Goal: Task Accomplishment & Management: Use online tool/utility

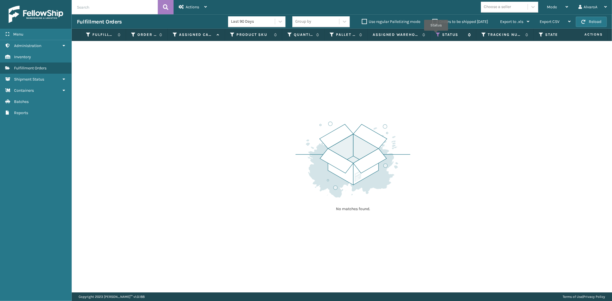
click at [436, 35] on icon at bounding box center [438, 34] width 5 height 5
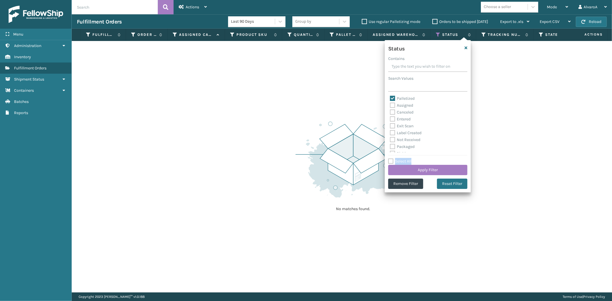
click at [389, 162] on label "Select All" at bounding box center [399, 161] width 23 height 5
click at [393, 160] on label "Select All" at bounding box center [399, 161] width 23 height 5
click at [393, 159] on input "Select All" at bounding box center [431, 158] width 86 height 1
checkbox input "true"
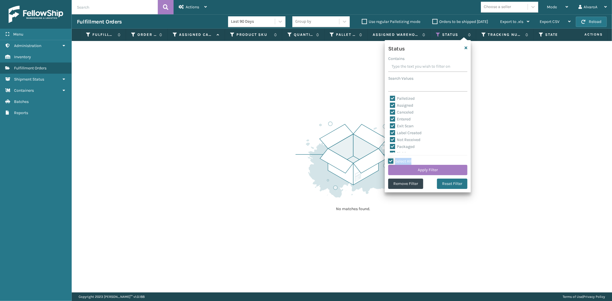
checkbox input "true"
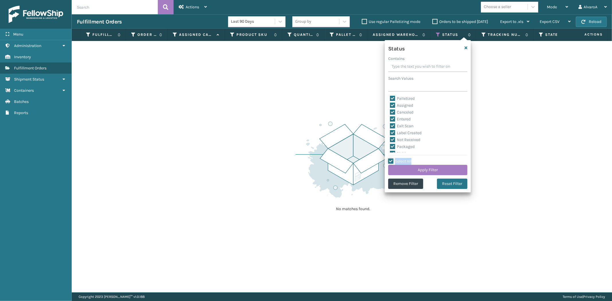
checkbox input "true"
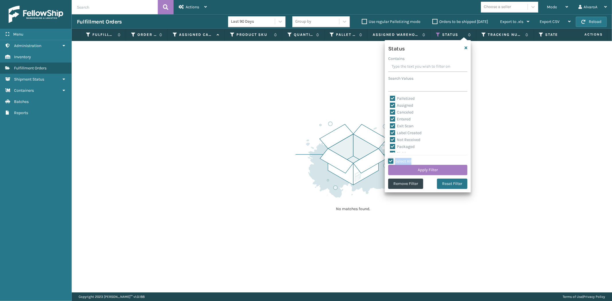
checkbox input "true"
click at [393, 171] on button "Apply Filter" at bounding box center [427, 170] width 79 height 10
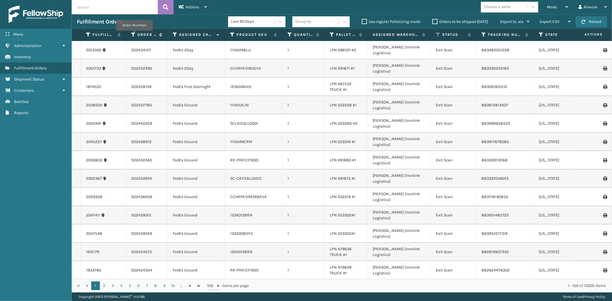
click at [134, 35] on icon at bounding box center [133, 34] width 5 height 5
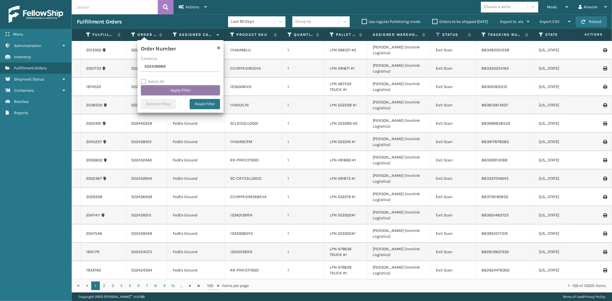
type input "SO2439989"
click at [176, 89] on button "Apply Filter" at bounding box center [180, 90] width 79 height 10
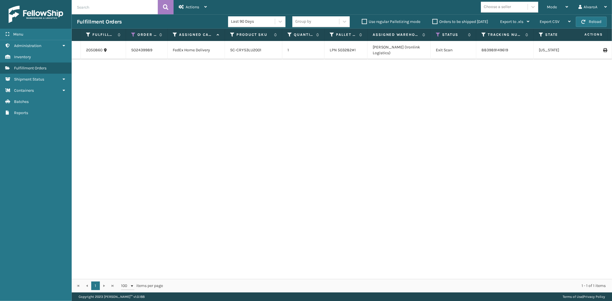
click at [99, 84] on div "2050860 SO2439989 FedEx Home Delivery SC-CRYS3LU2001 1 LPN 503282#1 [PERSON_NAM…" at bounding box center [342, 160] width 540 height 238
drag, startPoint x: 104, startPoint y: 88, endPoint x: 101, endPoint y: 59, distance: 29.4
click at [104, 83] on div "2050860 SO2439989 FedEx Home Delivery SC-CRYS3LU2001 1 LPN 503282#1 [PERSON_NAM…" at bounding box center [342, 160] width 540 height 238
copy link "2050860"
drag, startPoint x: 84, startPoint y: 49, endPoint x: 110, endPoint y: 48, distance: 25.6
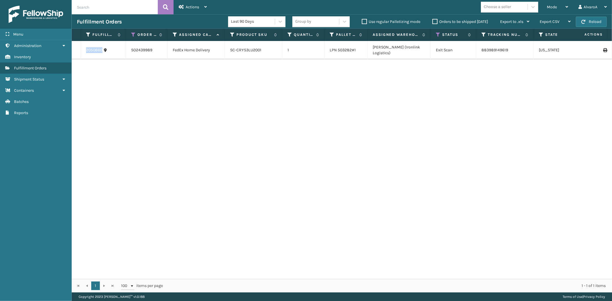
click at [110, 48] on td "2050860" at bounding box center [103, 50] width 45 height 18
click at [438, 36] on icon at bounding box center [438, 34] width 5 height 5
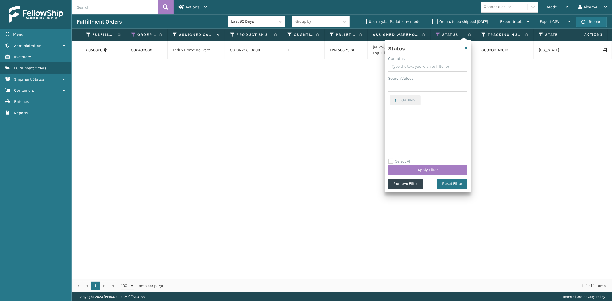
click at [393, 160] on label "Select All" at bounding box center [399, 161] width 23 height 5
click at [393, 159] on input "Select All" at bounding box center [431, 158] width 86 height 1
click at [392, 161] on label "Select All" at bounding box center [399, 161] width 23 height 5
click at [392, 159] on input "Select All" at bounding box center [431, 158] width 86 height 1
checkbox input "false"
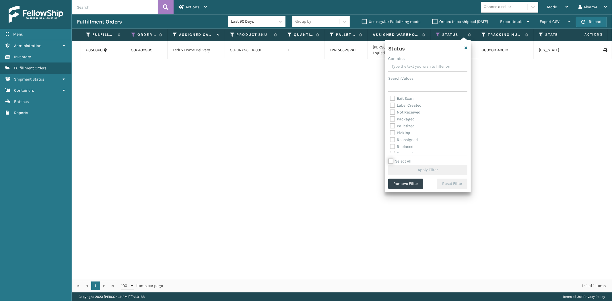
scroll to position [32, 0]
click at [403, 121] on label "Picking" at bounding box center [400, 121] width 20 height 5
click at [390, 121] on input "Picking" at bounding box center [390, 121] width 0 height 4
checkbox input "true"
click at [400, 174] on button "Apply Filter" at bounding box center [427, 170] width 79 height 10
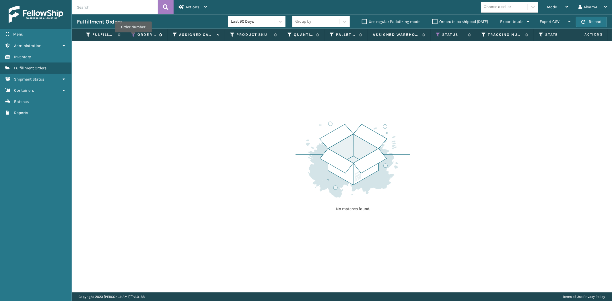
click at [133, 36] on icon at bounding box center [133, 34] width 5 height 5
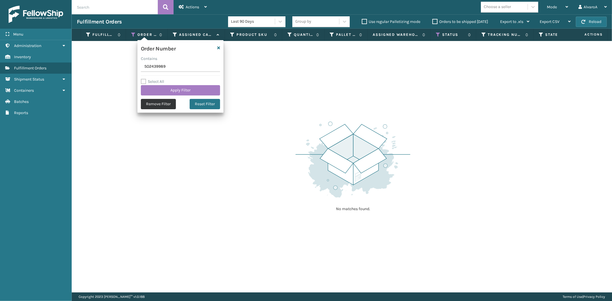
click at [152, 101] on button "Remove Filter" at bounding box center [158, 104] width 35 height 10
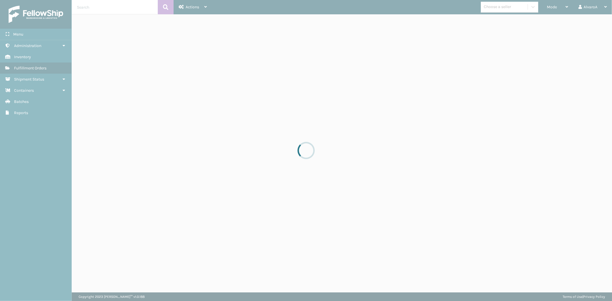
click at [568, 5] on div at bounding box center [306, 150] width 612 height 301
drag, startPoint x: 530, startPoint y: 10, endPoint x: 561, endPoint y: 11, distance: 30.4
click at [561, 11] on div at bounding box center [306, 150] width 612 height 301
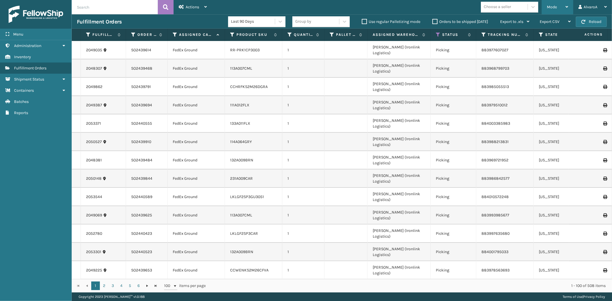
click at [562, 4] on div "Mode" at bounding box center [557, 7] width 21 height 14
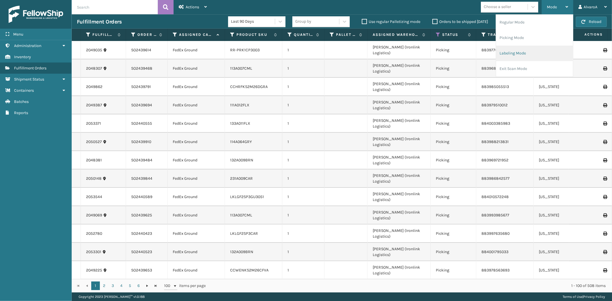
click at [520, 55] on li "Labeling Mode" at bounding box center [534, 53] width 77 height 15
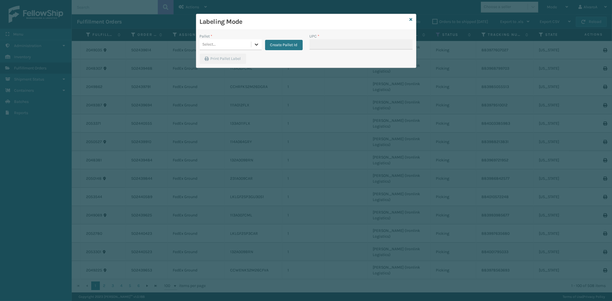
click at [254, 42] on icon at bounding box center [257, 45] width 6 height 6
click at [293, 45] on button "Create Pallet Id" at bounding box center [284, 45] width 38 height 10
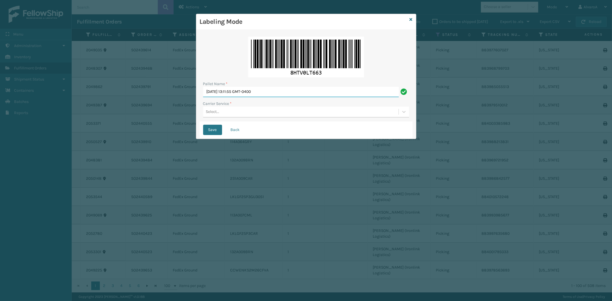
drag, startPoint x: 288, startPoint y: 90, endPoint x: 90, endPoint y: 129, distance: 202.4
click at [91, 130] on div "Labeling Mode Pallet Name * [DATE] 13:11:55 GMT-0400 Carrier Service * Select..…" at bounding box center [306, 150] width 612 height 301
type input "l"
type input "LPN 503278 #2"
click at [226, 111] on div "Select..." at bounding box center [300, 111] width 195 height 9
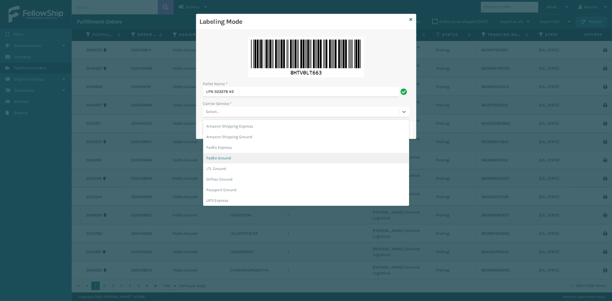
click at [227, 157] on div "FedEx Ground" at bounding box center [306, 158] width 206 height 11
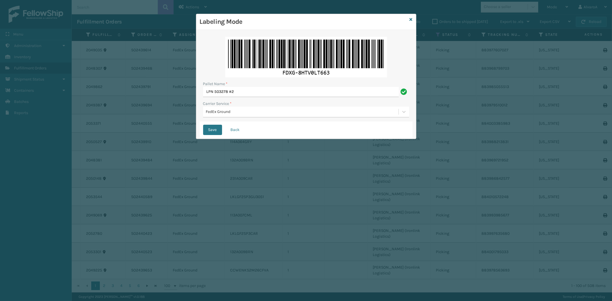
click at [215, 136] on div "Save Back" at bounding box center [306, 129] width 213 height 17
click at [214, 134] on button "Save" at bounding box center [212, 130] width 19 height 10
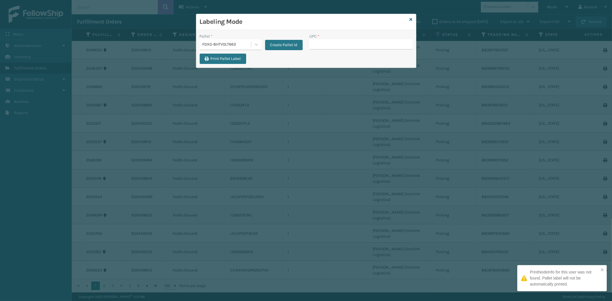
click at [327, 42] on input "UPC *" at bounding box center [361, 44] width 103 height 10
type input "SC-CRYS3LU2051"
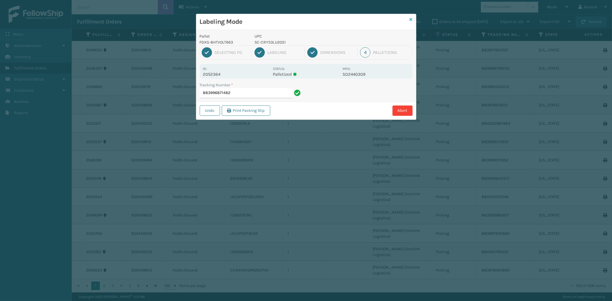
click at [412, 20] on icon at bounding box center [411, 20] width 3 height 4
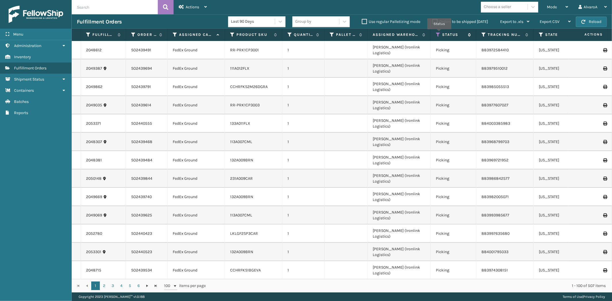
click at [439, 33] on icon at bounding box center [438, 34] width 5 height 5
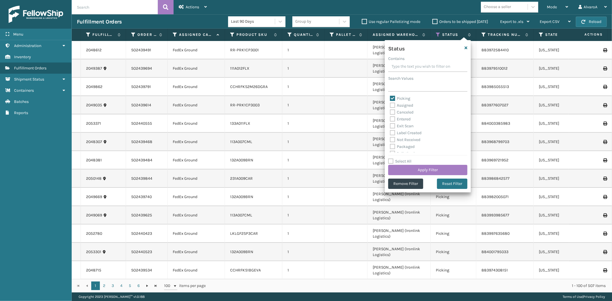
click at [392, 98] on label "Picking" at bounding box center [400, 98] width 20 height 5
click at [390, 98] on input "Picking" at bounding box center [390, 97] width 0 height 4
checkbox input "false"
click at [391, 121] on label "Palletized" at bounding box center [402, 121] width 25 height 5
click at [390, 121] on input "Palletized" at bounding box center [390, 121] width 0 height 4
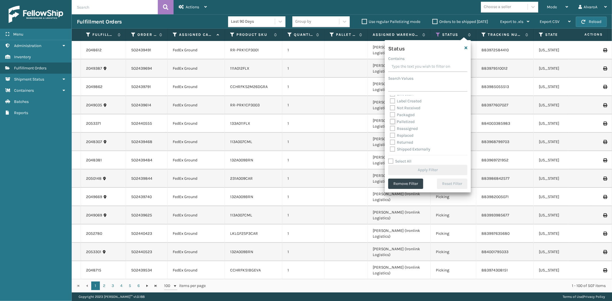
checkbox input "true"
click at [402, 170] on button "Apply Filter" at bounding box center [427, 170] width 79 height 10
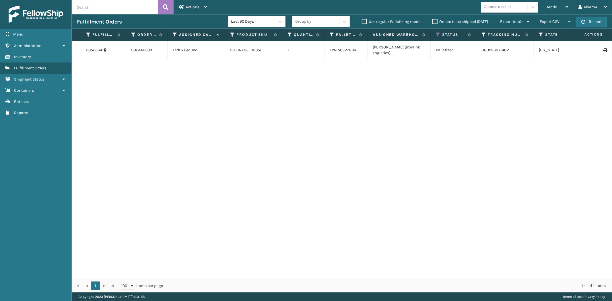
click at [603, 48] on icon at bounding box center [604, 50] width 3 height 4
click at [558, 8] on div "Mode" at bounding box center [557, 7] width 21 height 14
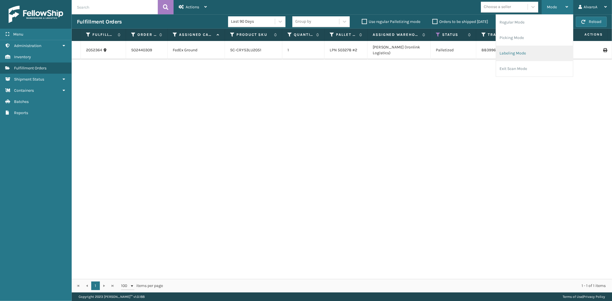
click at [518, 56] on li "Labeling Mode" at bounding box center [534, 53] width 77 height 15
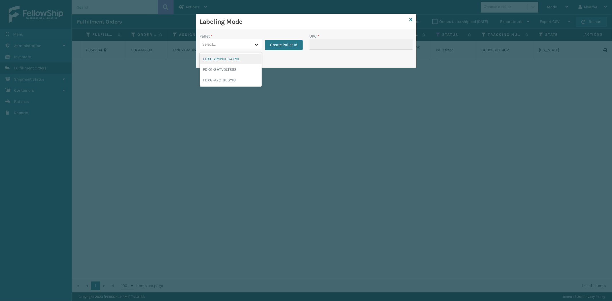
click at [253, 42] on div at bounding box center [256, 44] width 10 height 10
drag, startPoint x: 218, startPoint y: 69, endPoint x: 270, endPoint y: 51, distance: 55.8
click at [218, 69] on div "FDXG-8HTV0LT663" at bounding box center [231, 69] width 62 height 11
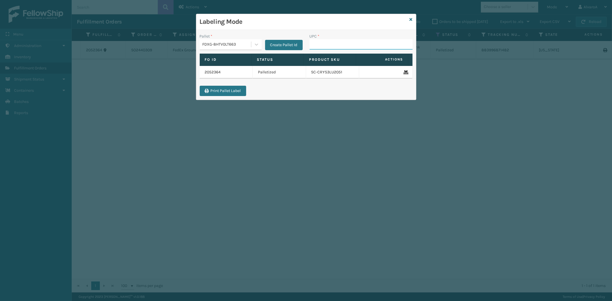
click at [325, 45] on input "UPC *" at bounding box center [361, 44] width 103 height 10
paste input "SC-CRYS3LU2051"
type input "SC-CRYS3LU2051"
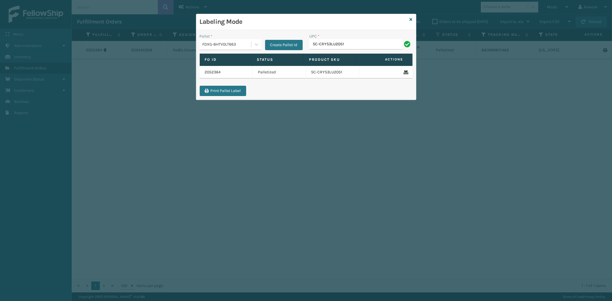
type input "SC-CRYS3LU2051"
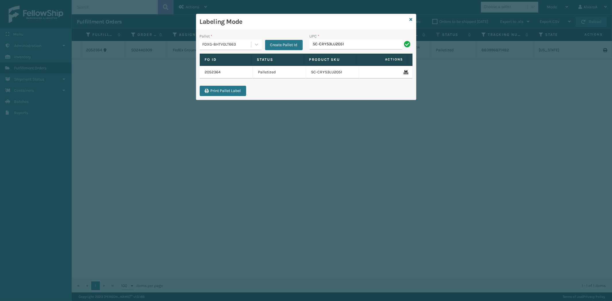
type input "SC-CRYS3LU2051"
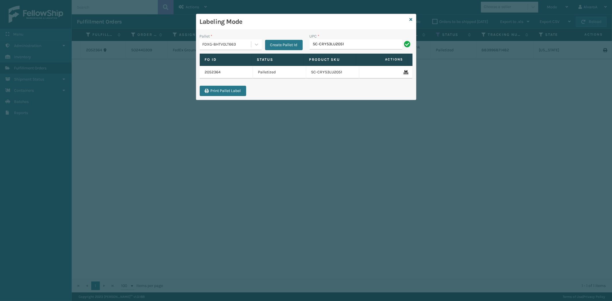
type input "SC-CRYS3LU2051"
click at [333, 42] on input "UPC *" at bounding box center [361, 44] width 103 height 10
type input "CCWENKS2M26CFVA"
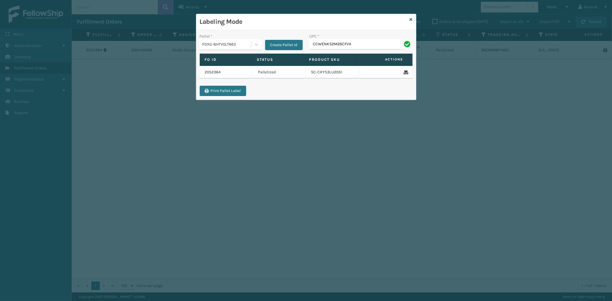
type input "CCWENKS2M26CFVA"
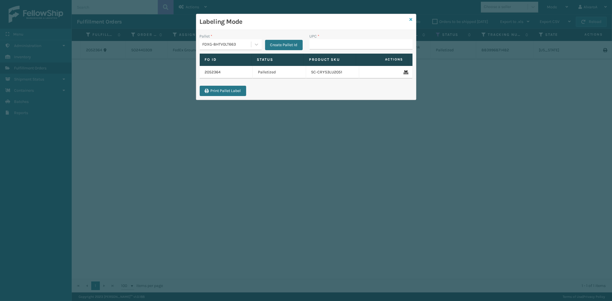
click at [410, 19] on icon at bounding box center [411, 20] width 3 height 4
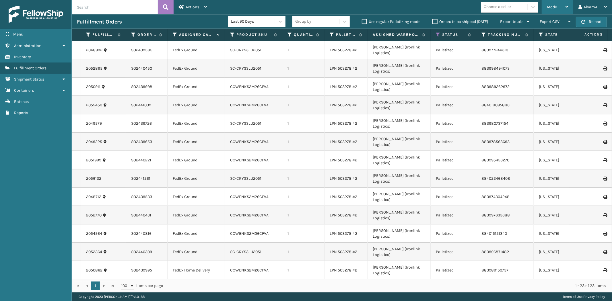
click at [555, 8] on span "Mode" at bounding box center [552, 7] width 10 height 5
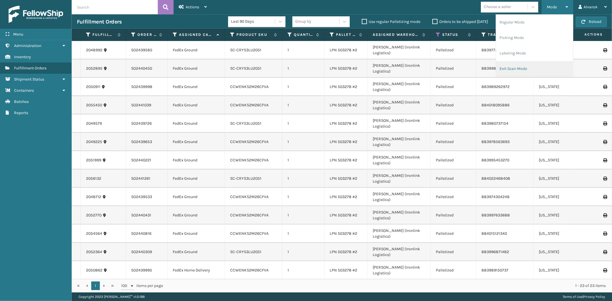
click at [514, 73] on li "Exit Scan Mode" at bounding box center [534, 68] width 77 height 15
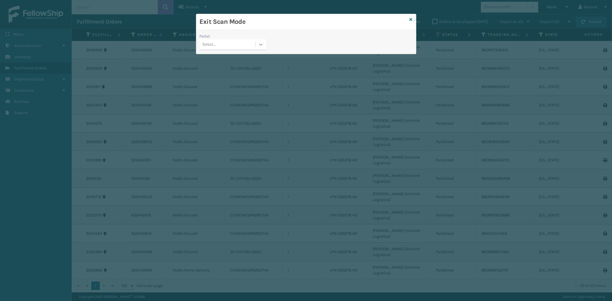
click at [262, 44] on icon at bounding box center [261, 45] width 6 height 6
click at [228, 70] on div "FDXG-8HTV0LT663" at bounding box center [233, 69] width 66 height 11
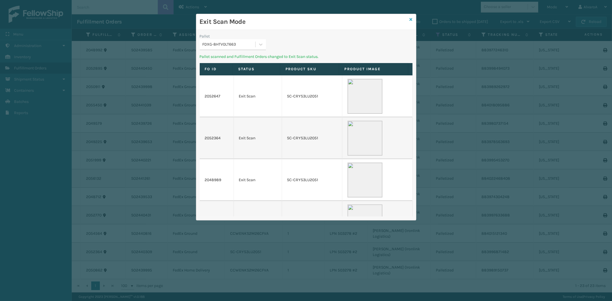
click at [412, 18] on icon at bounding box center [411, 20] width 3 height 4
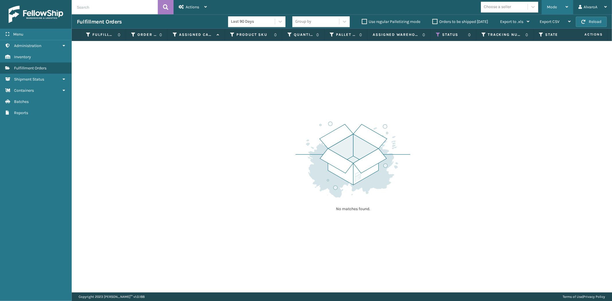
click at [550, 10] on div "Mode" at bounding box center [557, 7] width 21 height 14
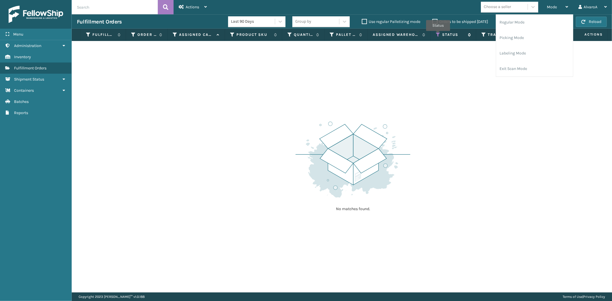
click at [438, 35] on icon at bounding box center [438, 34] width 5 height 5
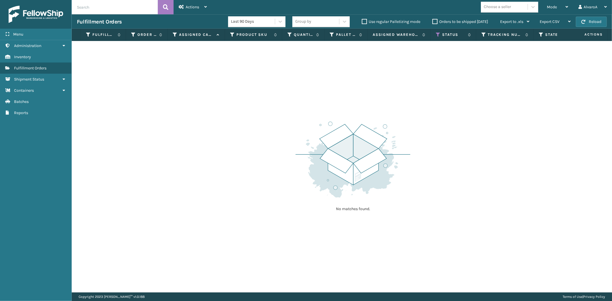
click at [549, 56] on div "No matches found." at bounding box center [342, 167] width 540 height 252
click at [557, 9] on span "Mode" at bounding box center [552, 7] width 10 height 5
click at [445, 144] on div "No matches found." at bounding box center [342, 167] width 540 height 252
click at [551, 9] on span "Mode" at bounding box center [552, 7] width 10 height 5
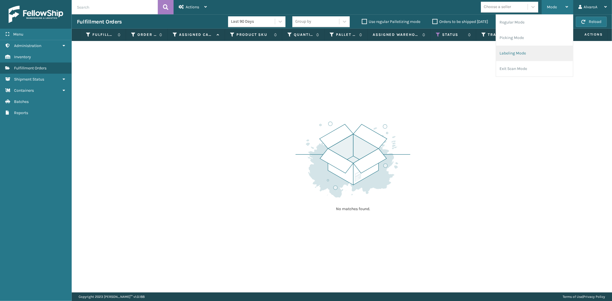
click at [506, 48] on li "Labeling Mode" at bounding box center [534, 53] width 77 height 15
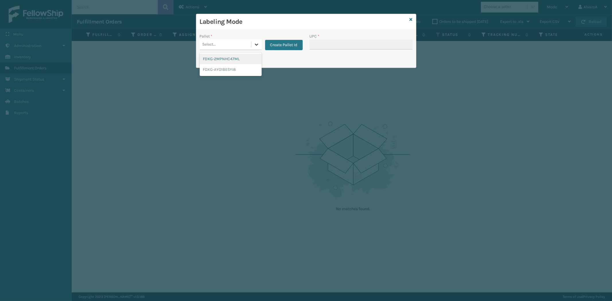
click at [257, 44] on icon at bounding box center [257, 45] width 6 height 6
click at [274, 38] on div "Create Pallet Id" at bounding box center [282, 41] width 41 height 17
click at [275, 42] on button "Create Pallet Id" at bounding box center [284, 45] width 38 height 10
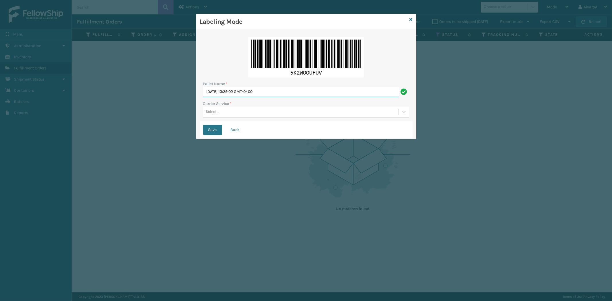
drag, startPoint x: 288, startPoint y: 93, endPoint x: 88, endPoint y: 102, distance: 200.2
click at [90, 110] on div "Labeling Mode Pallet Name * [DATE] 13:29:02 GMT-0400 Carrier Service * Select..…" at bounding box center [306, 150] width 612 height 301
type input "LPN 503279 #2"
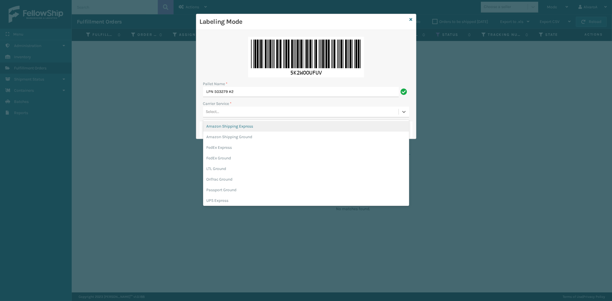
click at [230, 115] on div "Select..." at bounding box center [300, 111] width 195 height 9
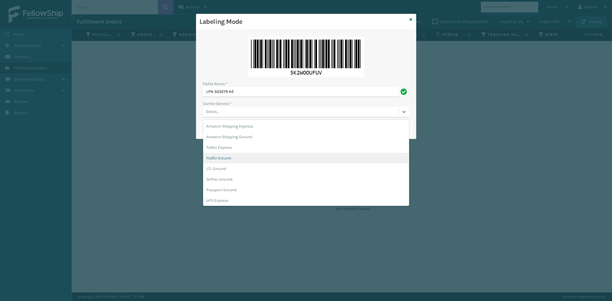
click at [221, 157] on div "FedEx Ground" at bounding box center [306, 158] width 206 height 11
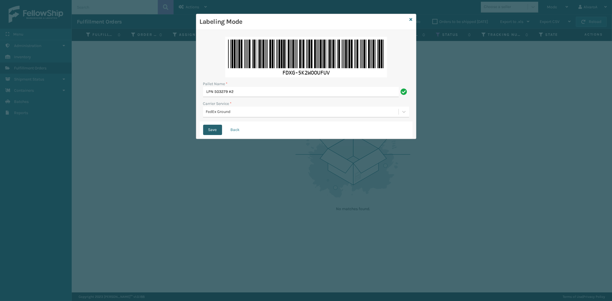
click at [211, 129] on button "Save" at bounding box center [212, 130] width 19 height 10
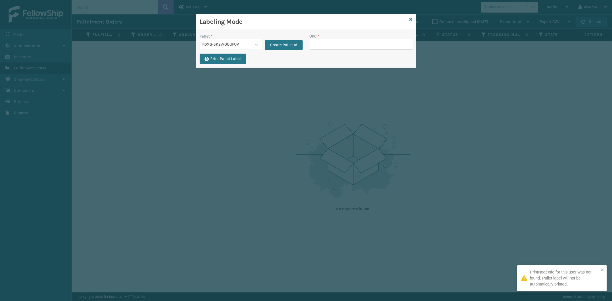
click at [353, 46] on input "UPC *" at bounding box center [361, 44] width 103 height 10
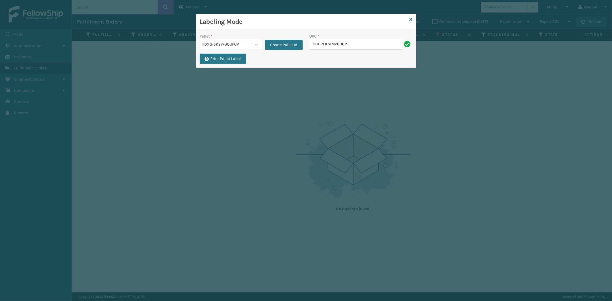
type input "CCHRFKS1M26DGRA"
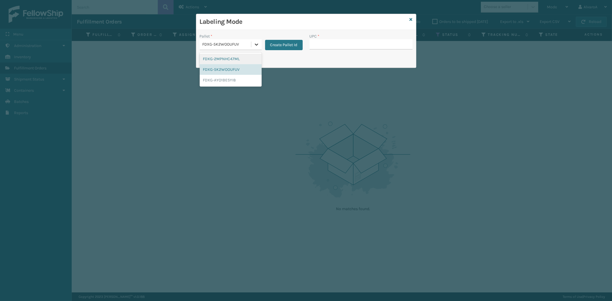
click at [253, 41] on div at bounding box center [256, 44] width 10 height 10
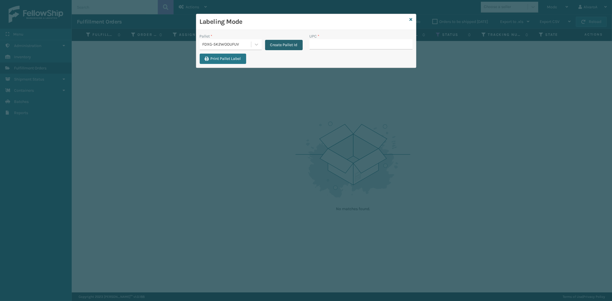
click at [290, 44] on button "Create Pallet Id" at bounding box center [284, 45] width 38 height 10
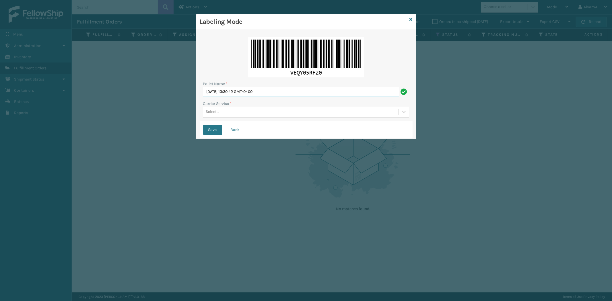
drag, startPoint x: 283, startPoint y: 89, endPoint x: 80, endPoint y: 109, distance: 203.5
click at [79, 109] on div "Labeling Mode Pallet Name * [DATE] 13:30:42 GMT-0400 Carrier Service * Select..…" at bounding box center [306, 150] width 612 height 301
type input "LPN 503270#2"
click at [210, 114] on div "Select..." at bounding box center [212, 112] width 13 height 6
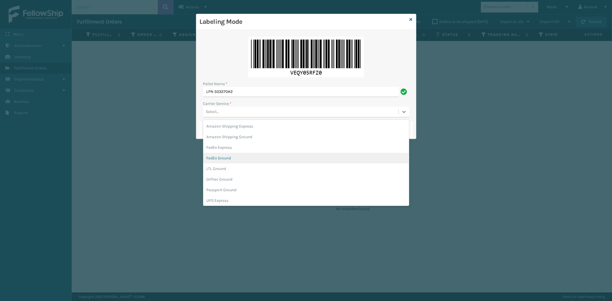
click at [219, 162] on div "FedEx Ground" at bounding box center [306, 158] width 206 height 11
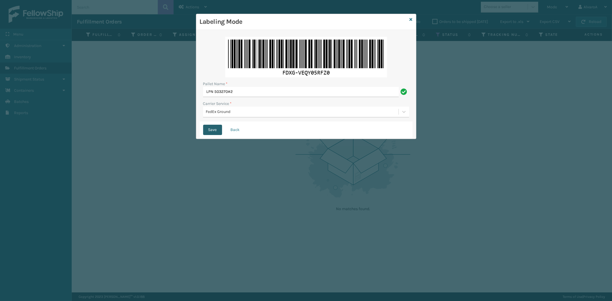
drag, startPoint x: 217, startPoint y: 128, endPoint x: 217, endPoint y: 122, distance: 5.7
click at [217, 128] on button "Save" at bounding box center [212, 130] width 19 height 10
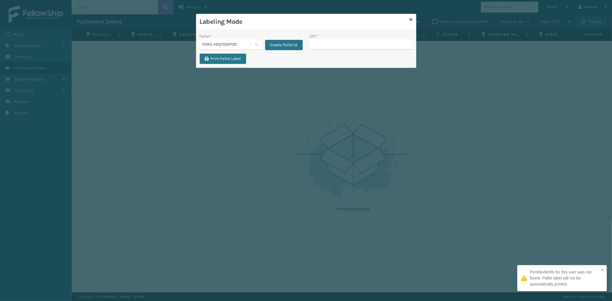
click at [336, 48] on input "UPC *" at bounding box center [361, 44] width 103 height 10
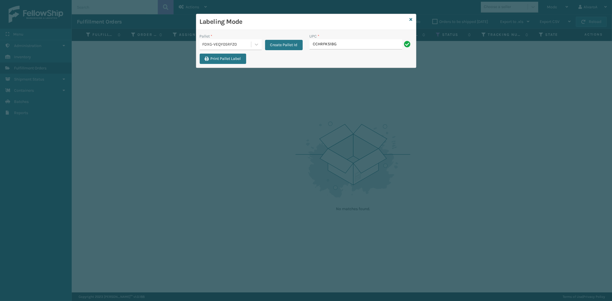
type input "CCHRFKS1BGEVA"
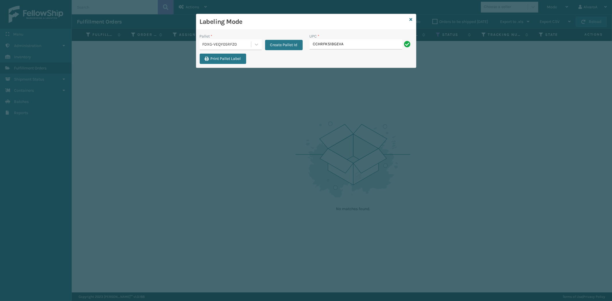
type input "CCHRFKS1BGEVA"
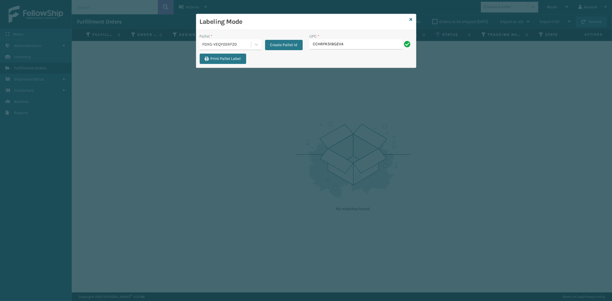
type input "CCHRFKS1BGEVA"
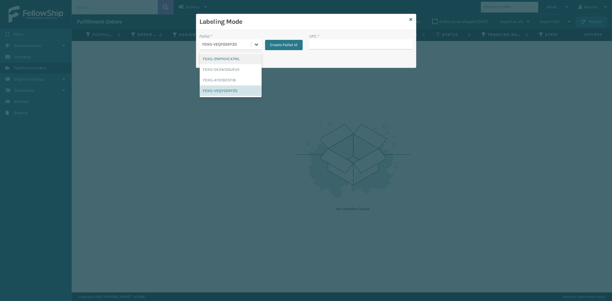
click at [257, 42] on icon at bounding box center [257, 45] width 6 height 6
click at [231, 67] on div "FDXG-5K2WOOUFUV" at bounding box center [231, 69] width 62 height 11
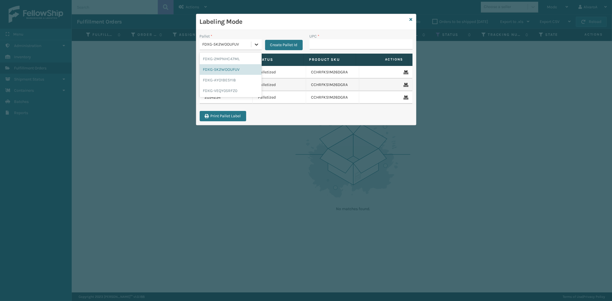
click at [256, 43] on icon at bounding box center [257, 45] width 6 height 6
click at [222, 90] on div "FDXG-VEQY05RFZ0" at bounding box center [231, 91] width 62 height 11
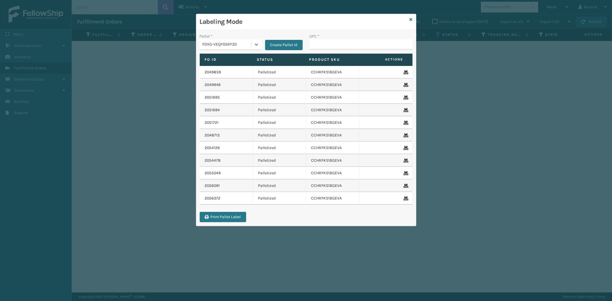
click at [284, 39] on div "Create Pallet Id" at bounding box center [282, 41] width 41 height 17
click at [283, 44] on button "Create Pallet Id" at bounding box center [284, 45] width 38 height 10
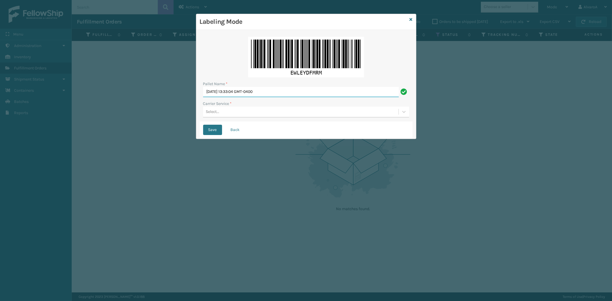
drag, startPoint x: 283, startPoint y: 87, endPoint x: 82, endPoint y: 137, distance: 207.6
click at [84, 139] on div "Labeling Mode Pallet Name * [DATE] 13:33:04 GMT-0400 Carrier Service * Select..…" at bounding box center [306, 150] width 612 height 301
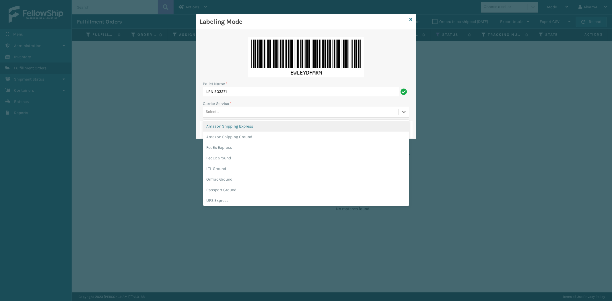
click at [211, 108] on div "Select..." at bounding box center [300, 111] width 195 height 9
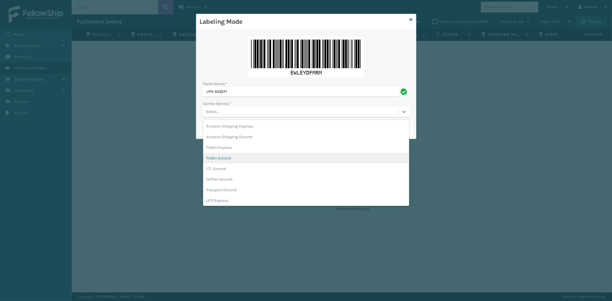
click at [219, 160] on div "FedEx Ground" at bounding box center [306, 158] width 206 height 11
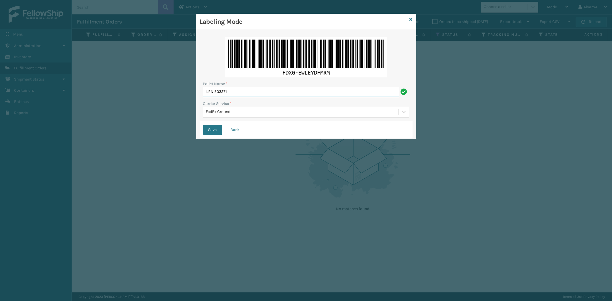
click at [236, 93] on input "LPN 503271" at bounding box center [301, 92] width 196 height 10
type input "LPN 503271#2"
click at [224, 127] on div "Save Back" at bounding box center [306, 129] width 213 height 17
drag, startPoint x: 213, startPoint y: 135, endPoint x: 220, endPoint y: 118, distance: 18.6
click at [218, 121] on div "Save Back" at bounding box center [306, 129] width 213 height 17
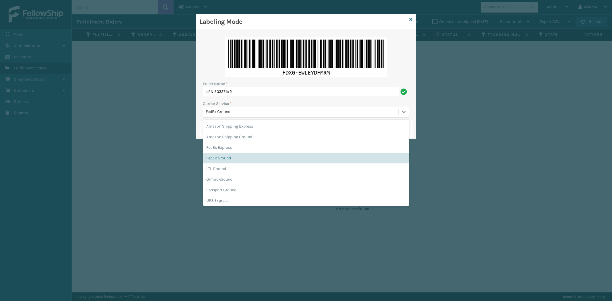
drag, startPoint x: 220, startPoint y: 118, endPoint x: 217, endPoint y: 125, distance: 7.3
click at [220, 118] on div "Pallet Name * LPN 503271#2 Carrier Service * option FedEx Ground, selected. opt…" at bounding box center [306, 77] width 213 height 88
click at [148, 149] on div "Labeling Mode Pallet Name * LPN 503271#2 Carrier Service * option FedEx Ground,…" at bounding box center [306, 150] width 612 height 301
click at [194, 176] on div "Labeling Mode Pallet Name * LPN 503271#2 Carrier Service * option FedEx Ground,…" at bounding box center [306, 150] width 612 height 301
click at [191, 162] on div "Labeling Mode Pallet Name * LPN 503271#2 Carrier Service * option FedEx Ground,…" at bounding box center [306, 150] width 612 height 301
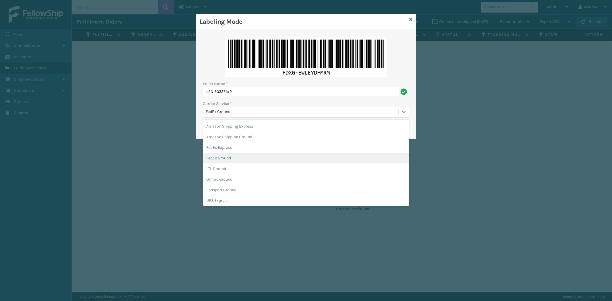
click at [225, 157] on div "FedEx Ground" at bounding box center [306, 158] width 206 height 11
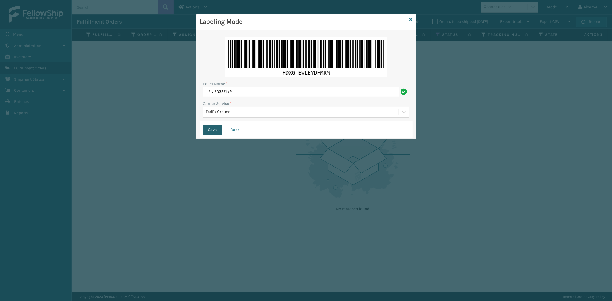
click at [208, 127] on button "Save" at bounding box center [212, 130] width 19 height 10
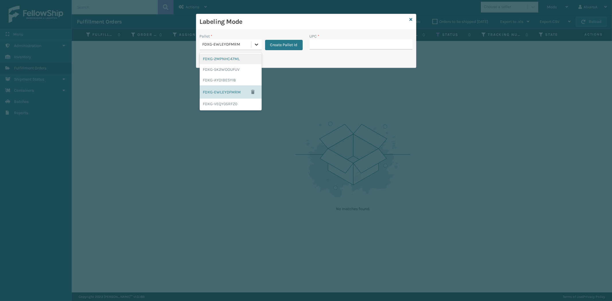
click at [257, 45] on icon at bounding box center [257, 45] width 6 height 6
click at [235, 90] on div "FDXG-EWLEYDFMRM" at bounding box center [231, 92] width 62 height 13
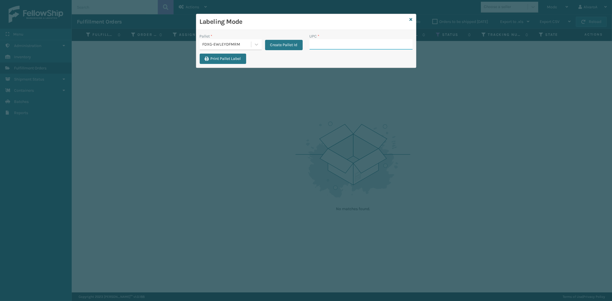
click at [338, 46] on input "UPC *" at bounding box center [361, 44] width 103 height 10
type input "LKLGF2SP3CAR"
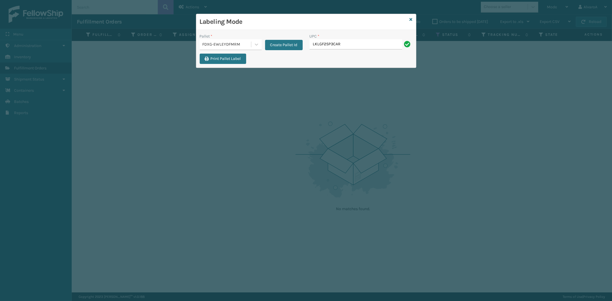
type input "LKLGF2SP3CAR"
click at [281, 51] on div "Pallet * FDXG-EWLEYDFMRM Create Pallet Id" at bounding box center [251, 43] width 110 height 20
click at [281, 49] on button "Create Pallet Id" at bounding box center [284, 45] width 38 height 10
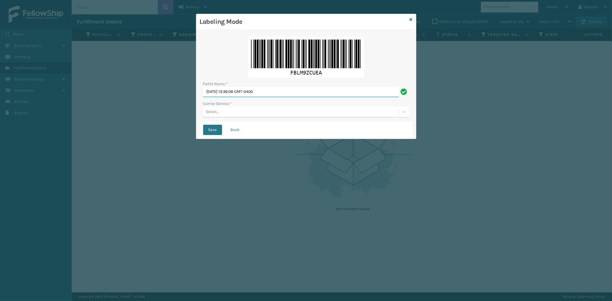
drag, startPoint x: 279, startPoint y: 95, endPoint x: 19, endPoint y: 164, distance: 269.4
click at [19, 166] on div "Labeling Mode Pallet Name * [DATE] 13:36:08 GMT-0400 Carrier Service * Select..…" at bounding box center [306, 150] width 612 height 301
type input "LPN 503269 #2"
click at [218, 111] on div "Select..." at bounding box center [212, 112] width 13 height 6
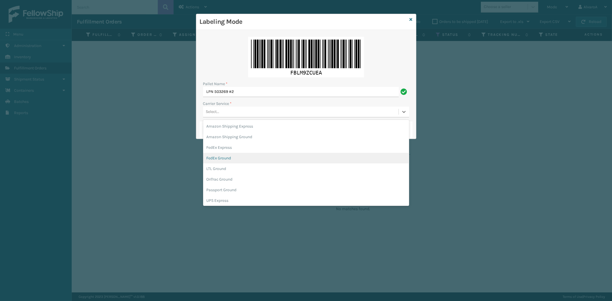
drag, startPoint x: 219, startPoint y: 159, endPoint x: 216, endPoint y: 145, distance: 14.0
click at [219, 158] on div "FedEx Ground" at bounding box center [306, 158] width 206 height 11
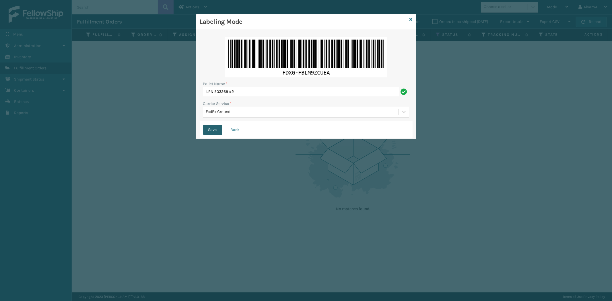
click at [213, 125] on button "Save" at bounding box center [212, 130] width 19 height 10
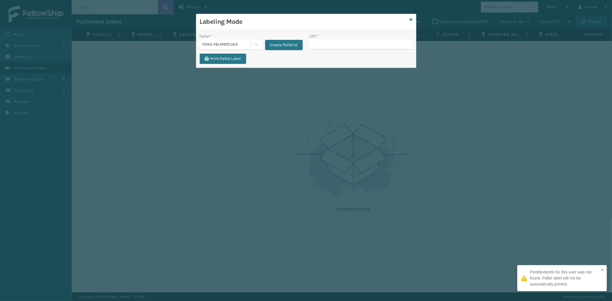
click at [317, 44] on input "UPC *" at bounding box center [361, 44] width 103 height 10
type input "SCLRIS3LU2001"
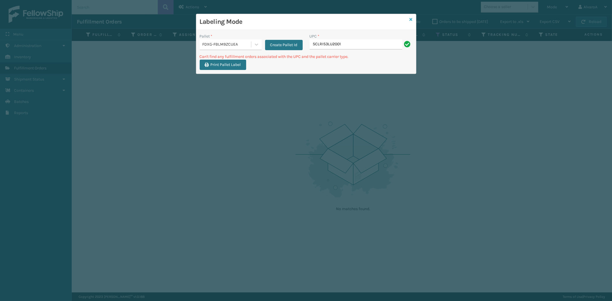
click at [411, 19] on icon at bounding box center [411, 20] width 3 height 4
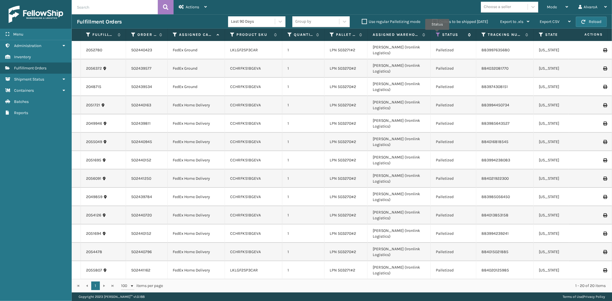
click at [437, 34] on icon at bounding box center [438, 34] width 5 height 5
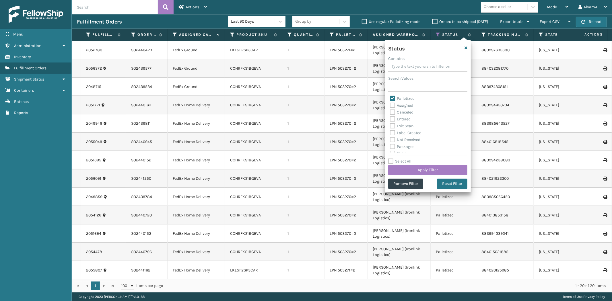
click at [392, 98] on label "Palletized" at bounding box center [402, 98] width 25 height 5
click at [390, 98] on input "Palletized" at bounding box center [390, 97] width 0 height 4
checkbox input "false"
click at [393, 119] on label "Picking" at bounding box center [400, 121] width 20 height 5
click at [393, 123] on label "Picking" at bounding box center [400, 121] width 20 height 5
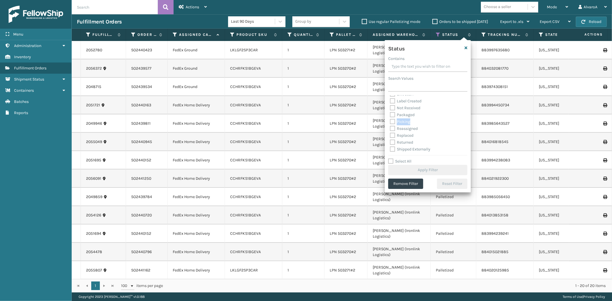
click at [390, 122] on input "Picking" at bounding box center [390, 121] width 0 height 4
checkbox input "true"
click at [400, 173] on button "Apply Filter" at bounding box center [427, 170] width 79 height 10
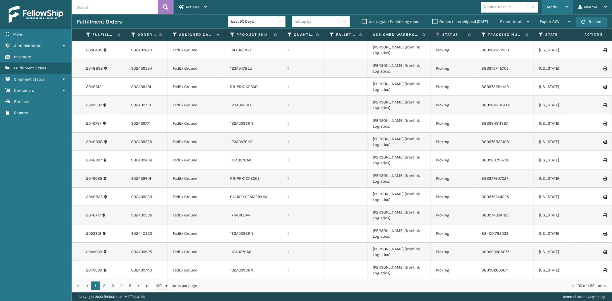
click at [551, 6] on span "Mode" at bounding box center [552, 7] width 10 height 5
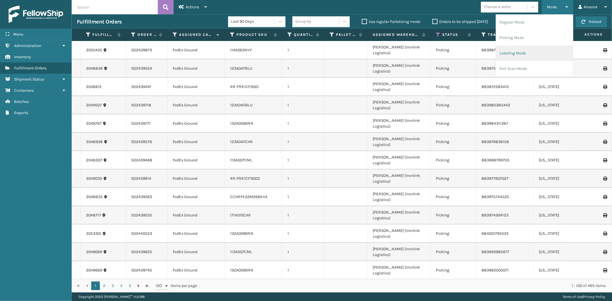
click at [517, 56] on li "Labeling Mode" at bounding box center [534, 53] width 77 height 15
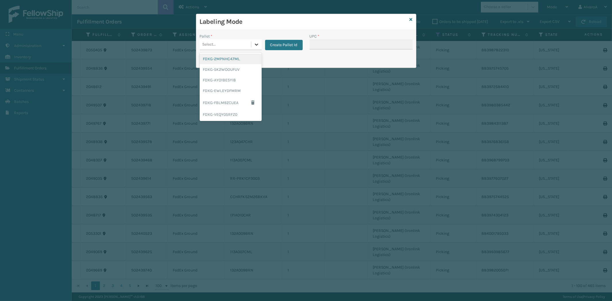
click at [258, 47] on icon at bounding box center [257, 45] width 6 height 6
click at [221, 106] on div "FDXG-FBLM9ZCUEA" at bounding box center [231, 102] width 62 height 13
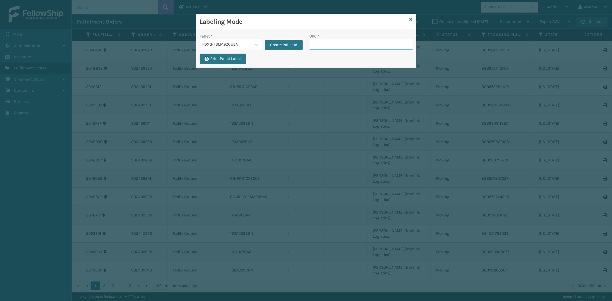
click at [348, 41] on input "UPC *" at bounding box center [361, 44] width 103 height 10
type input "CCHRFKS2BGEVA"
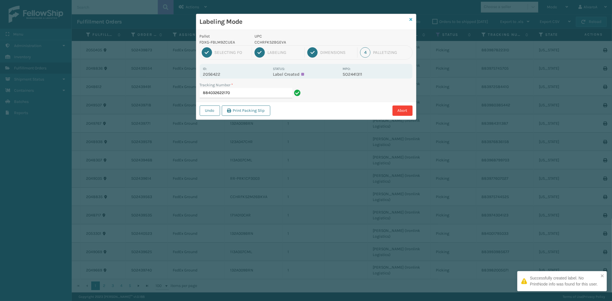
click at [411, 17] on link at bounding box center [411, 20] width 3 height 6
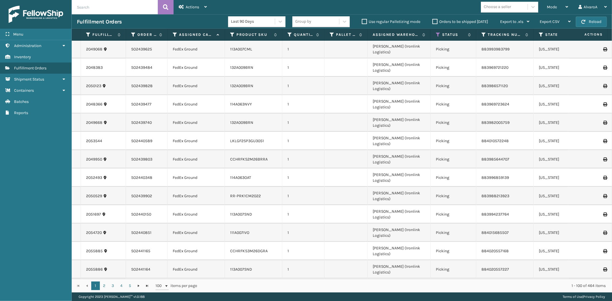
scroll to position [638, 0]
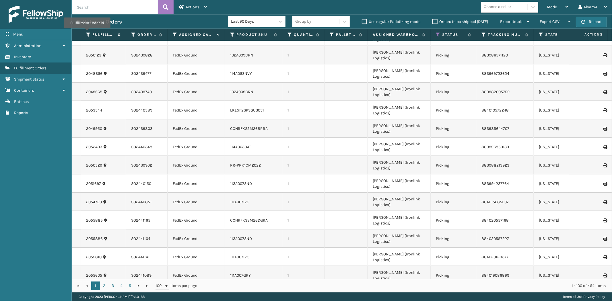
click at [87, 32] on icon at bounding box center [88, 34] width 5 height 5
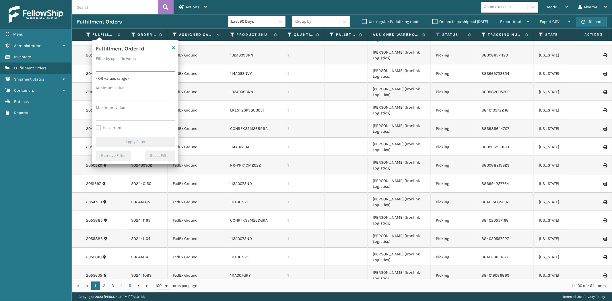
click at [102, 67] on input "Filter by specific value" at bounding box center [135, 67] width 79 height 10
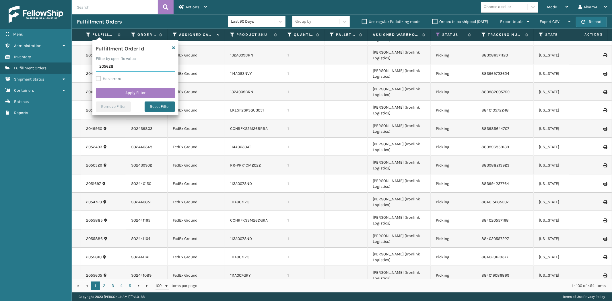
type input "2056282"
click button "Apply Filter" at bounding box center [135, 93] width 79 height 10
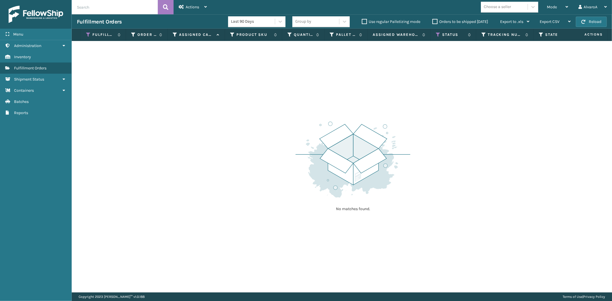
click at [437, 32] on th "Status" at bounding box center [454, 35] width 46 height 12
click at [437, 34] on icon at bounding box center [438, 34] width 5 height 5
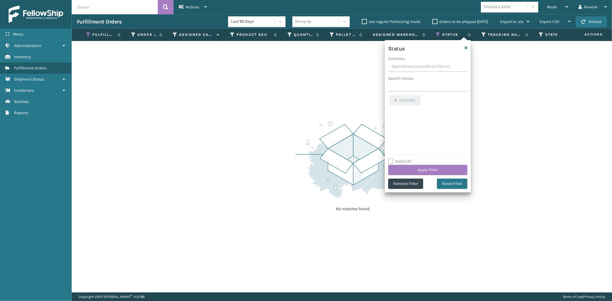
drag, startPoint x: 392, startPoint y: 157, endPoint x: 391, endPoint y: 162, distance: 4.4
click at [392, 158] on div "Status Contains Search Values LOADING Select All Apply Filter Remove Filter Res…" at bounding box center [428, 116] width 86 height 152
click at [391, 162] on label "Select All" at bounding box center [399, 161] width 23 height 5
click at [391, 159] on input "Select All" at bounding box center [431, 158] width 86 height 1
click at [391, 162] on label "Select All" at bounding box center [399, 161] width 23 height 5
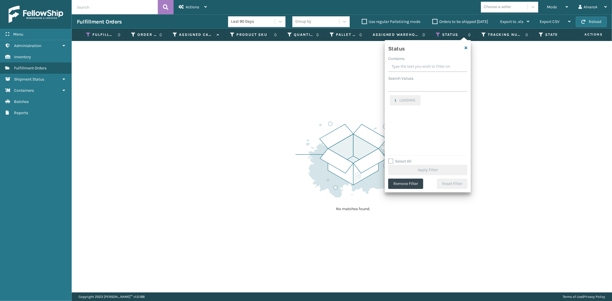
click at [391, 159] on input "Select All" at bounding box center [431, 158] width 86 height 1
drag, startPoint x: 391, startPoint y: 161, endPoint x: 394, endPoint y: 169, distance: 8.0
click at [391, 162] on label "Select All" at bounding box center [399, 161] width 23 height 5
click at [391, 159] on input "Select All" at bounding box center [431, 158] width 86 height 1
checkbox input "true"
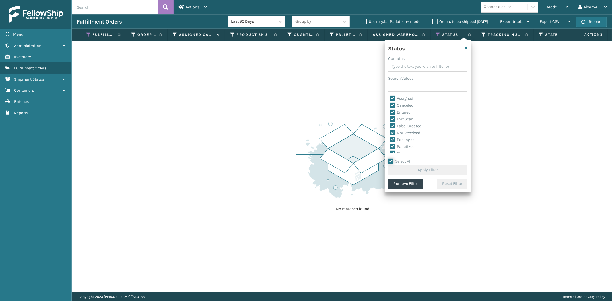
checkbox input "true"
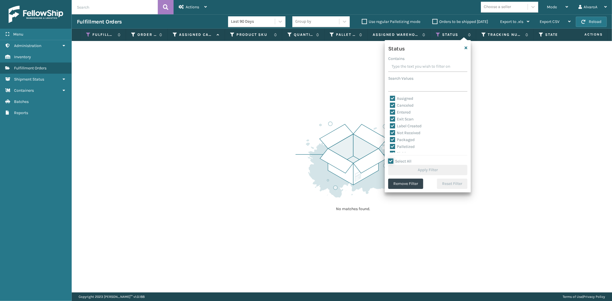
checkbox input "true"
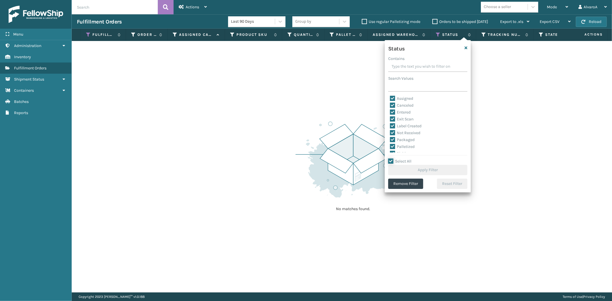
checkbox input "true"
click at [394, 170] on button "Apply Filter" at bounding box center [427, 170] width 79 height 10
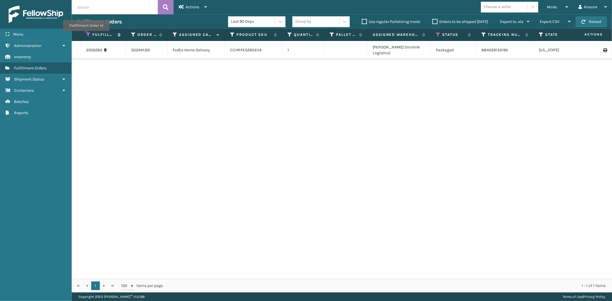
click at [86, 35] on icon at bounding box center [88, 34] width 5 height 5
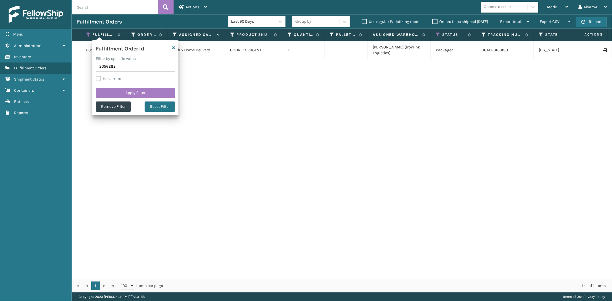
click at [440, 67] on div "2056282 SO2441301 FedEx Home Delivery CCHRFKS2BGEVA 1 [PERSON_NAME] (Ironlink L…" at bounding box center [342, 160] width 540 height 238
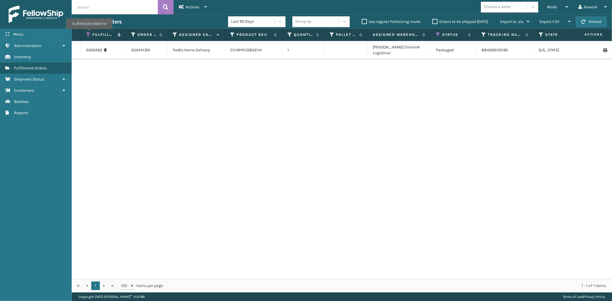
click at [89, 33] on icon at bounding box center [88, 34] width 5 height 5
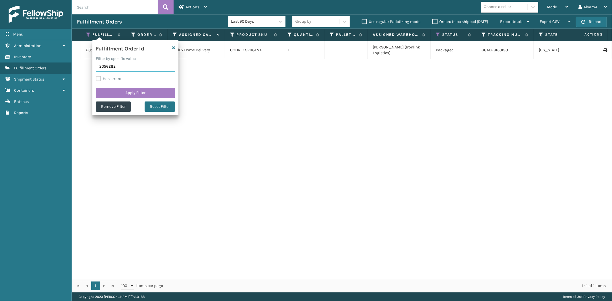
drag, startPoint x: 128, startPoint y: 67, endPoint x: 94, endPoint y: 75, distance: 35.5
click at [96, 74] on form "Fulfillment Order Id Filter by specific value 2056282 Has errors Apply Filter R…" at bounding box center [135, 77] width 86 height 75
type input "2056286"
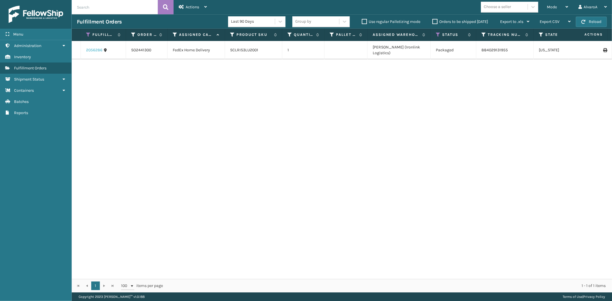
click at [94, 47] on link "2056286" at bounding box center [94, 50] width 16 height 6
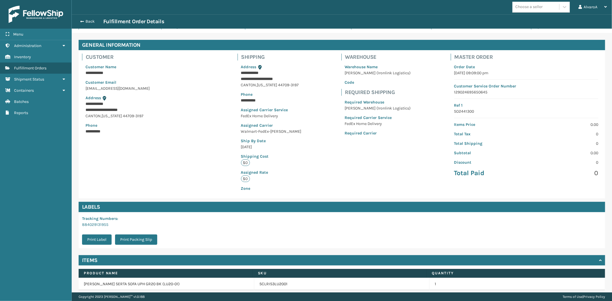
scroll to position [38, 0]
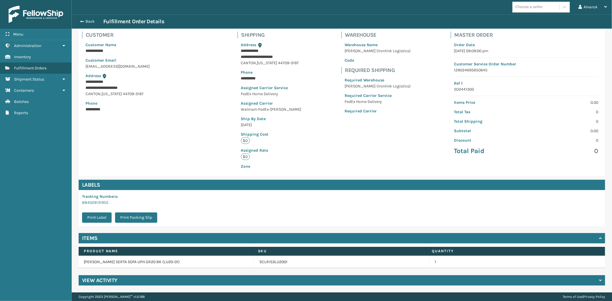
click at [94, 285] on div "View Activity" at bounding box center [342, 280] width 527 height 10
click at [94, 281] on h4 "View Activity" at bounding box center [99, 280] width 35 height 7
click at [104, 278] on h4 "View Activity" at bounding box center [99, 280] width 35 height 7
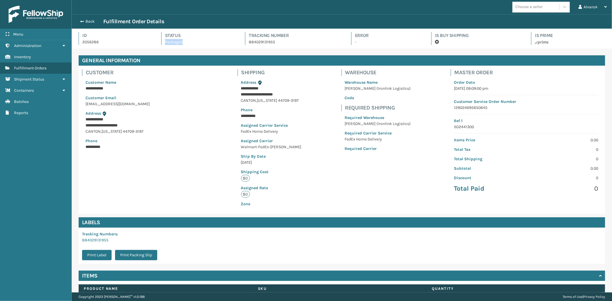
copy p "Packaged"
drag, startPoint x: 185, startPoint y: 41, endPoint x: 162, endPoint y: 45, distance: 23.0
click at [162, 45] on div "Status Packaged" at bounding box center [198, 38] width 74 height 13
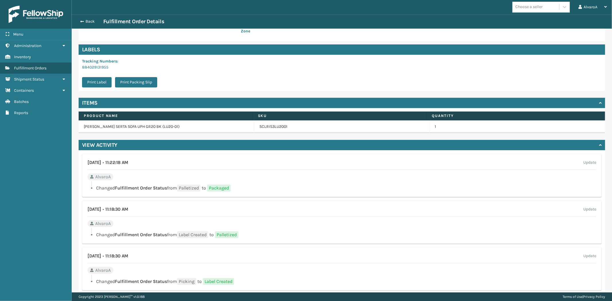
scroll to position [96, 0]
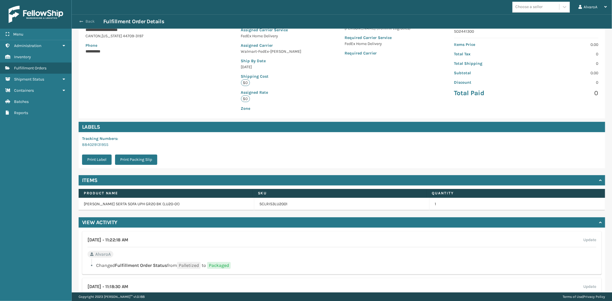
click at [88, 21] on button "Back" at bounding box center [90, 21] width 26 height 5
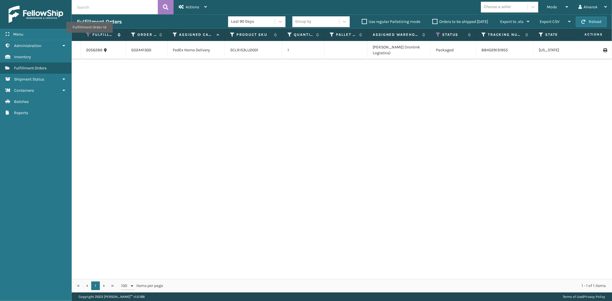
click at [89, 37] on icon at bounding box center [88, 34] width 5 height 5
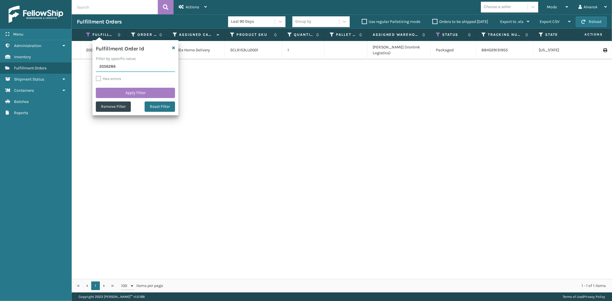
drag, startPoint x: 124, startPoint y: 69, endPoint x: 127, endPoint y: 61, distance: 8.6
click at [125, 69] on input "2056286" at bounding box center [135, 67] width 79 height 10
type input "2056282"
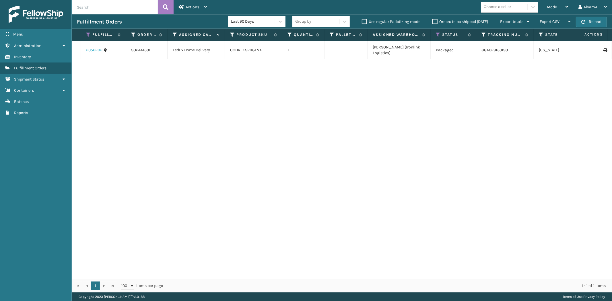
click at [89, 47] on link "2056282" at bounding box center [94, 50] width 16 height 6
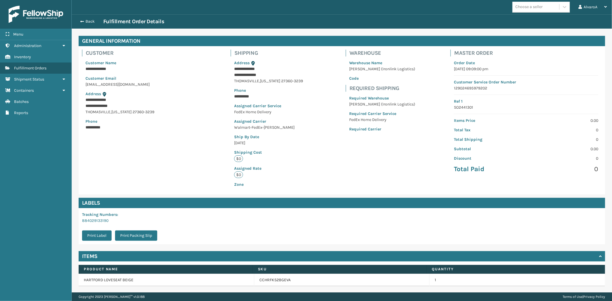
scroll to position [38, 0]
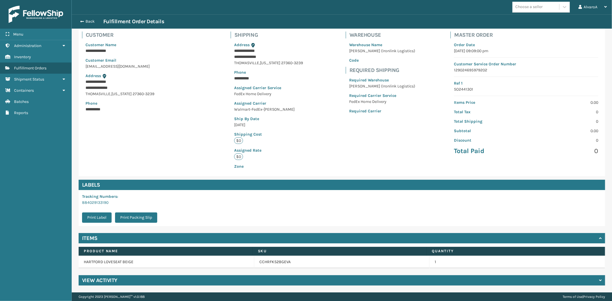
drag, startPoint x: 104, startPoint y: 280, endPoint x: 106, endPoint y: 277, distance: 4.0
click at [104, 280] on h4 "View Activity" at bounding box center [99, 280] width 35 height 7
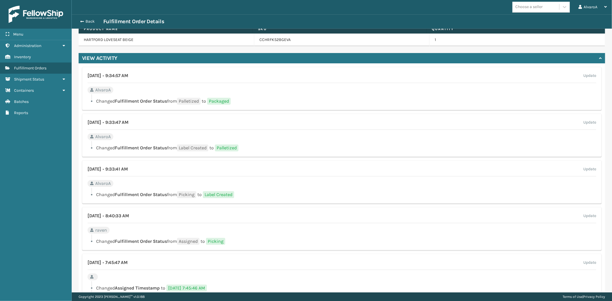
scroll to position [261, 0]
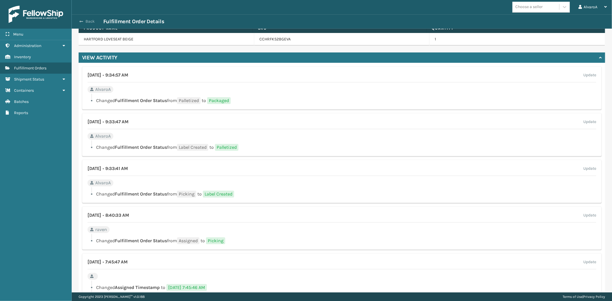
click at [87, 22] on button "Back" at bounding box center [90, 21] width 26 height 5
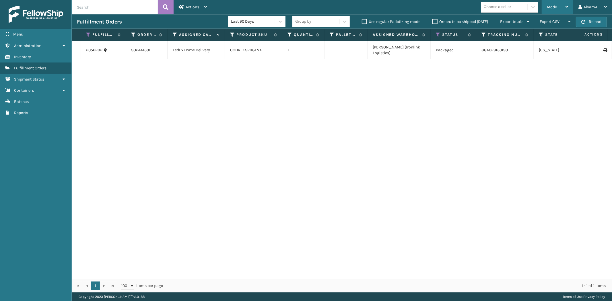
drag, startPoint x: 551, startPoint y: 5, endPoint x: 548, endPoint y: 9, distance: 5.7
click at [551, 5] on span "Mode" at bounding box center [552, 7] width 10 height 5
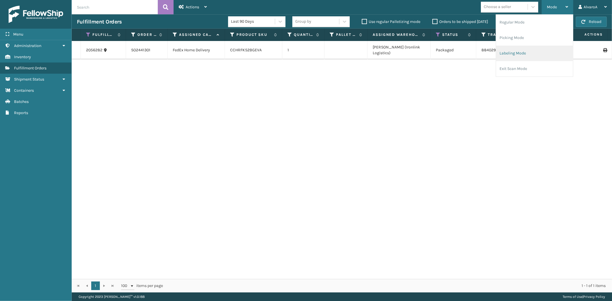
click at [503, 52] on li "Labeling Mode" at bounding box center [534, 53] width 77 height 15
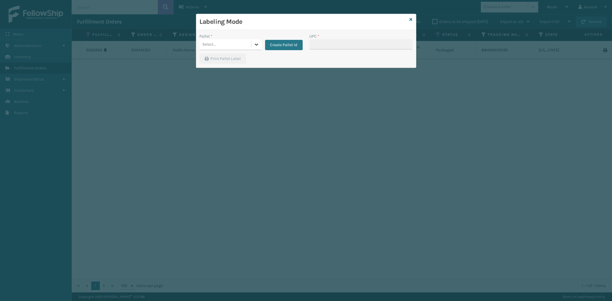
click at [257, 48] on div at bounding box center [256, 44] width 10 height 10
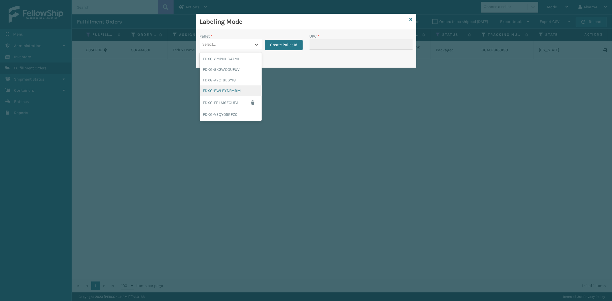
click at [223, 86] on div "FDXG-EWLEYDFMRM" at bounding box center [231, 91] width 62 height 11
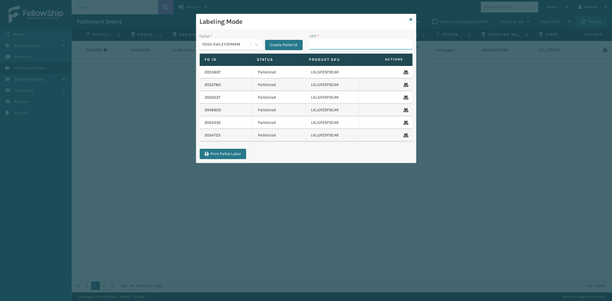
click at [329, 42] on input "UPC *" at bounding box center [361, 44] width 103 height 10
type input "LKLGF2SP3CAR"
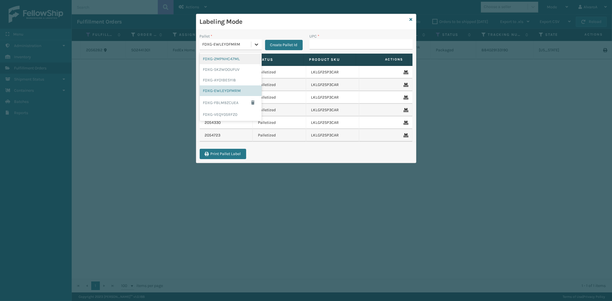
click at [256, 46] on icon at bounding box center [257, 45] width 6 height 6
click at [229, 80] on div "FDXG-AYO1BESYI8" at bounding box center [231, 80] width 62 height 11
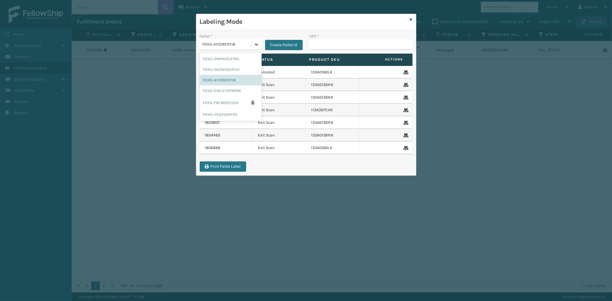
click at [255, 44] on icon at bounding box center [257, 45] width 6 height 6
click at [218, 71] on div "FDXG-5K2WOOUFUV" at bounding box center [231, 69] width 62 height 11
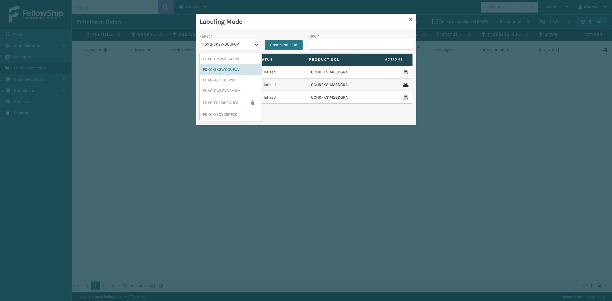
click at [254, 44] on icon at bounding box center [257, 45] width 6 height 6
click at [228, 117] on div "FDXG-VEQY05RFZ0" at bounding box center [231, 114] width 62 height 11
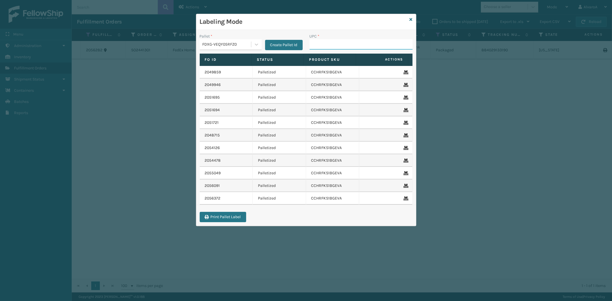
click at [325, 46] on input "UPC *" at bounding box center [361, 44] width 103 height 10
type input "CCHRFKS1M26BRRA"
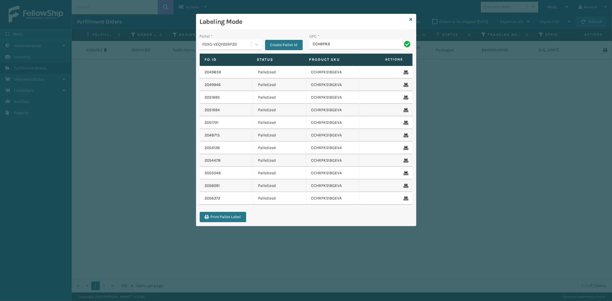
type input "CCHRFKS1M26BRRA"
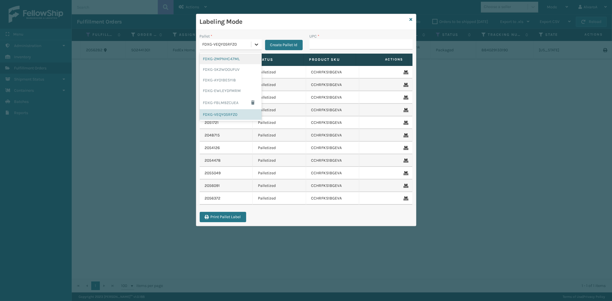
click at [256, 45] on icon at bounding box center [256, 45] width 3 height 2
click at [220, 119] on div "FDXG-VEQY05RFZ0" at bounding box center [231, 114] width 62 height 11
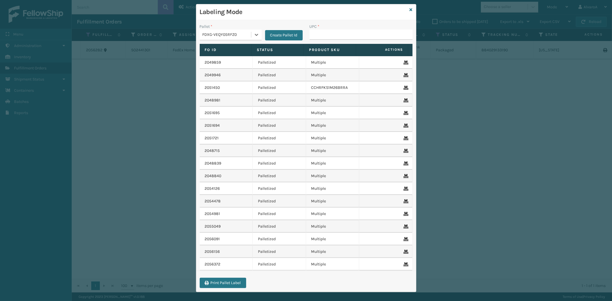
scroll to position [15, 0]
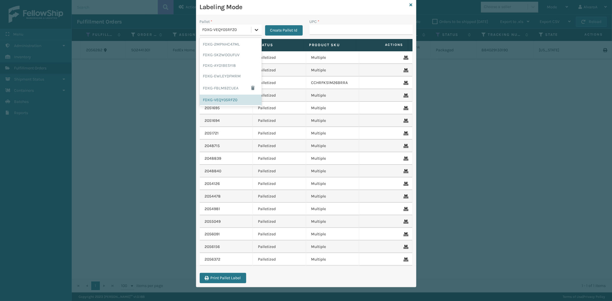
click at [256, 30] on icon at bounding box center [257, 30] width 6 height 6
click at [231, 98] on div "FDXG-VEQY05RFZ0" at bounding box center [231, 100] width 62 height 11
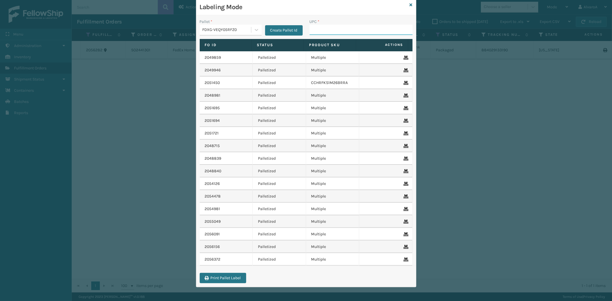
click at [312, 30] on input "UPC *" at bounding box center [361, 30] width 103 height 10
paste input "CCHRFKS1M26BRRA"
type input "CCHRFKS1M26BRRA"
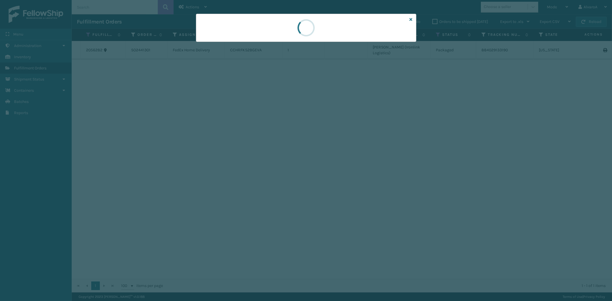
scroll to position [0, 0]
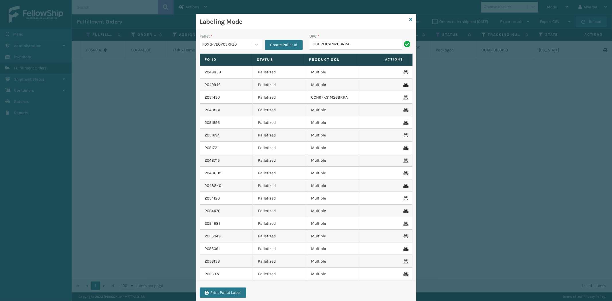
type input "CCHRFKS1M26BRRA"
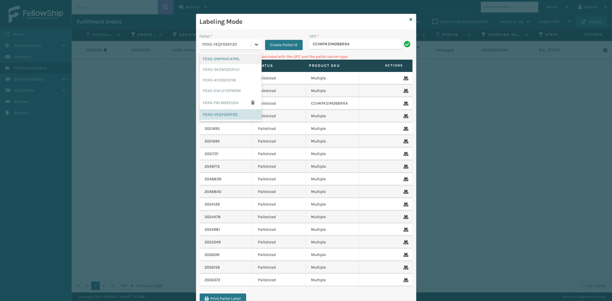
click at [254, 44] on icon at bounding box center [257, 45] width 6 height 6
click at [223, 112] on div "FDXG-VEQY05RFZ0" at bounding box center [231, 114] width 62 height 11
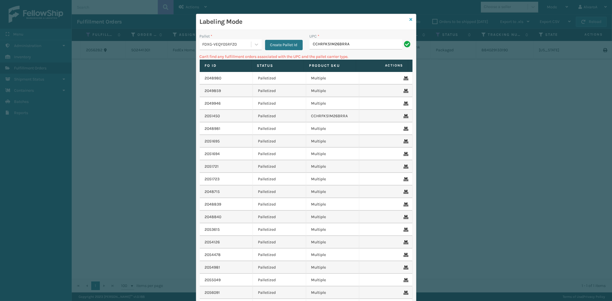
click at [410, 20] on icon at bounding box center [411, 20] width 3 height 4
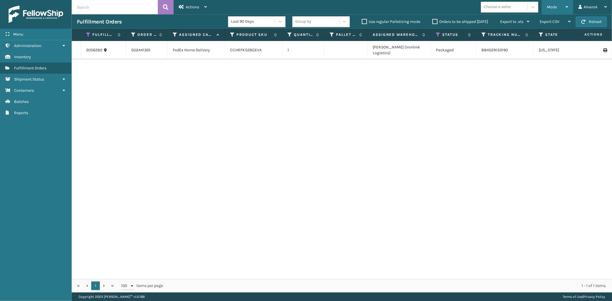
click at [563, 5] on div "Mode" at bounding box center [557, 7] width 21 height 14
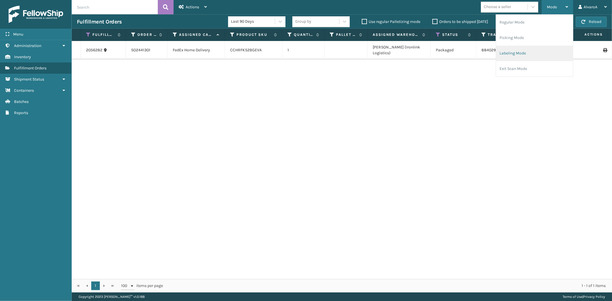
click at [505, 53] on li "Labeling Mode" at bounding box center [534, 53] width 77 height 15
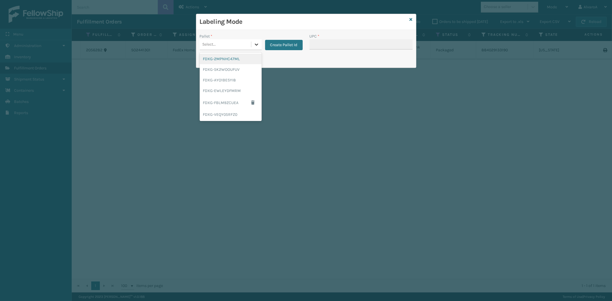
click at [254, 44] on icon at bounding box center [257, 45] width 6 height 6
click at [238, 67] on div "FDXG-5K2WOOUFUV" at bounding box center [231, 69] width 62 height 11
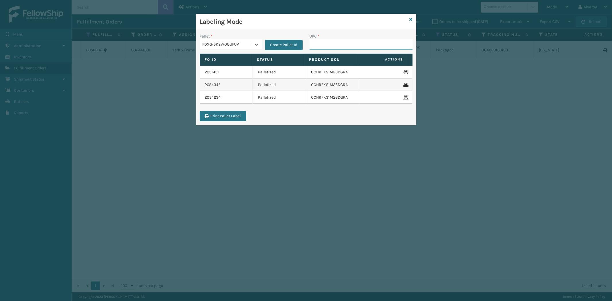
click at [327, 46] on input "UPC *" at bounding box center [361, 44] width 103 height 10
type input "CCHRFKS2M26DGRA"
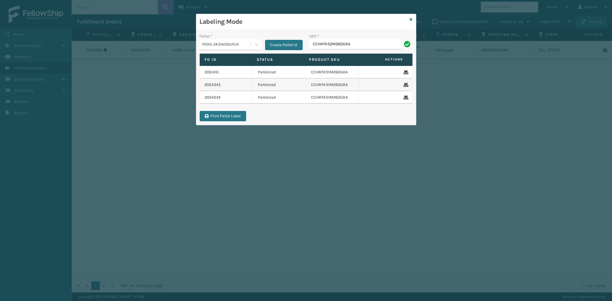
type input "CCHRFKS2M26DGRA"
click at [321, 45] on input "UPC *" at bounding box center [361, 44] width 103 height 10
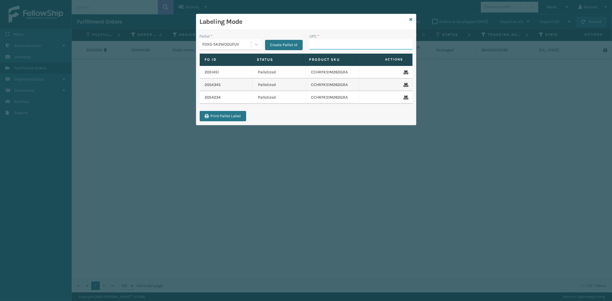
paste input "Great, he will mark them shipped on Scanship"
type input "G"
type input "CCHRFKS2M26DGRA"
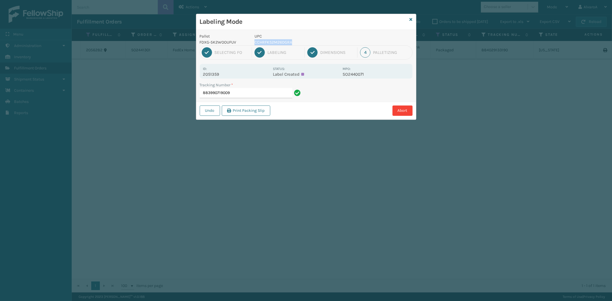
copy p "CCHRFKS2M26DGRA"
drag, startPoint x: 294, startPoint y: 42, endPoint x: 250, endPoint y: 61, distance: 47.9
click at [253, 42] on div "UPC CCHRFKS2M26DGRA" at bounding box center [297, 39] width 92 height 12
click at [243, 92] on input "883990719009" at bounding box center [246, 93] width 93 height 10
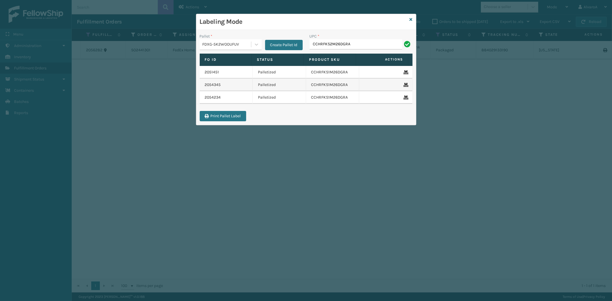
type input "CCHRFKS2M26DGRA"
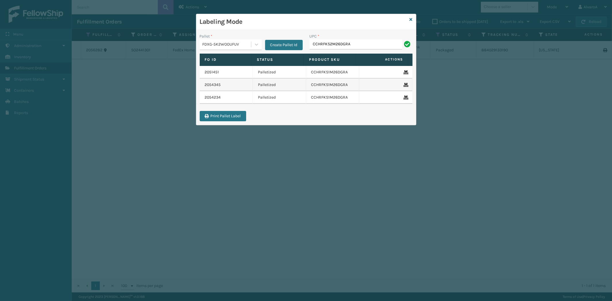
type input "CCHRFKS2M26DGRA"
click at [258, 44] on icon at bounding box center [257, 45] width 6 height 6
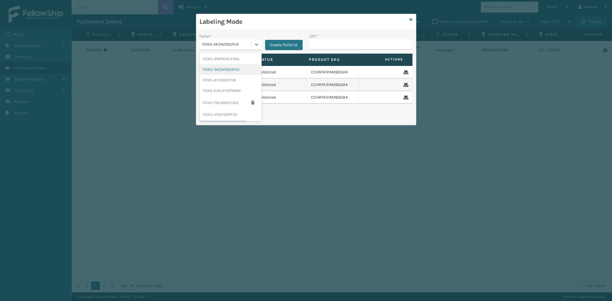
click at [232, 67] on div "FDXG-5K2WOOUFUV" at bounding box center [231, 69] width 62 height 11
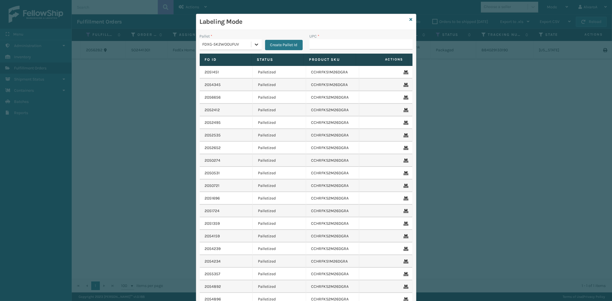
click at [256, 45] on icon at bounding box center [257, 45] width 6 height 6
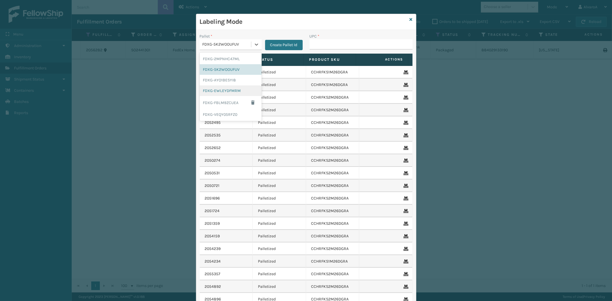
click at [224, 90] on div "FDXG-EWLEYDFMRM" at bounding box center [231, 91] width 62 height 11
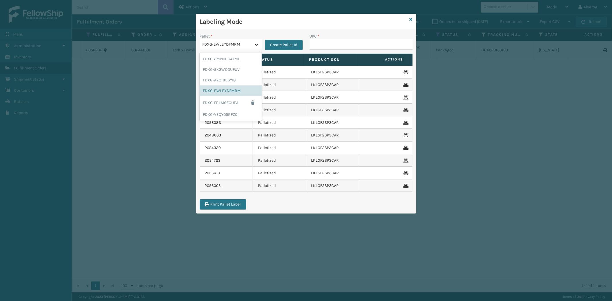
click at [255, 48] on div at bounding box center [256, 44] width 10 height 10
click at [224, 70] on div "FDXG-5K2WOOUFUV" at bounding box center [231, 69] width 62 height 11
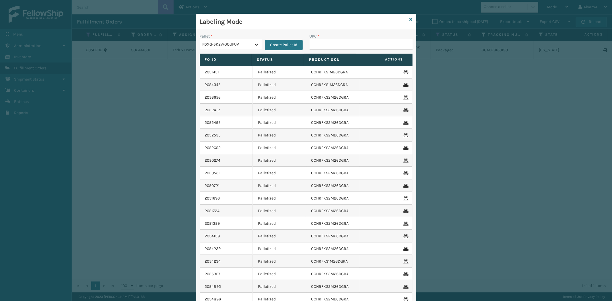
click at [251, 44] on div at bounding box center [256, 44] width 10 height 10
click at [219, 111] on div "FDXG-VEQY05RFZ0" at bounding box center [231, 114] width 62 height 11
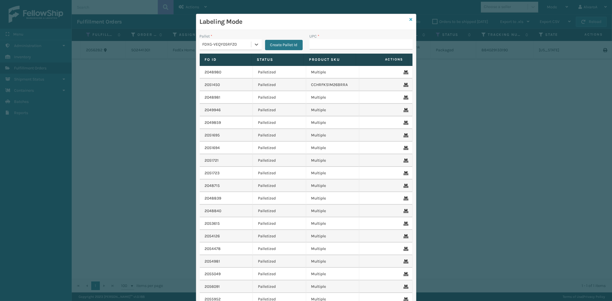
click at [410, 18] on icon at bounding box center [411, 20] width 3 height 4
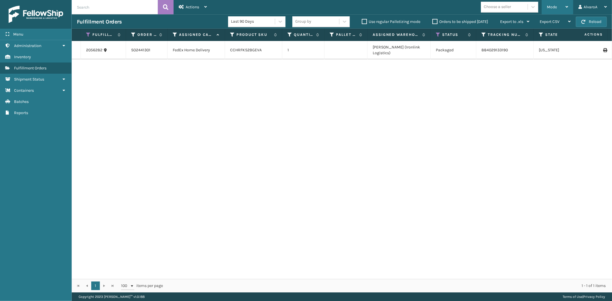
click at [553, 10] on div "Mode" at bounding box center [557, 7] width 21 height 14
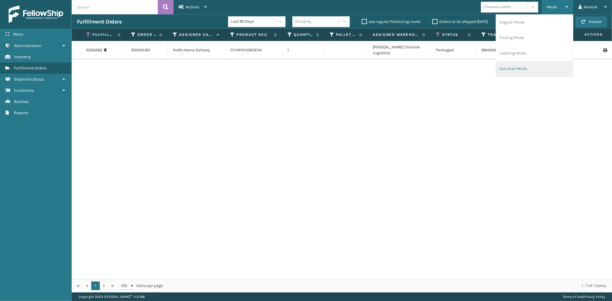
click at [520, 66] on li "Exit Scan Mode" at bounding box center [534, 68] width 77 height 15
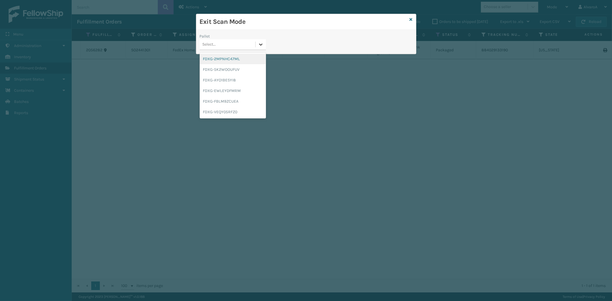
click at [259, 44] on icon at bounding box center [261, 45] width 6 height 6
click at [222, 113] on div "FDXG-VEQY05RFZ0" at bounding box center [233, 112] width 66 height 11
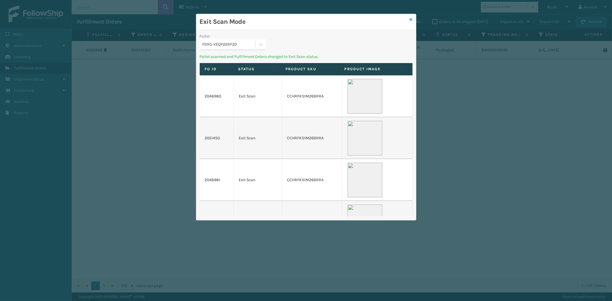
click at [412, 19] on icon at bounding box center [411, 20] width 3 height 4
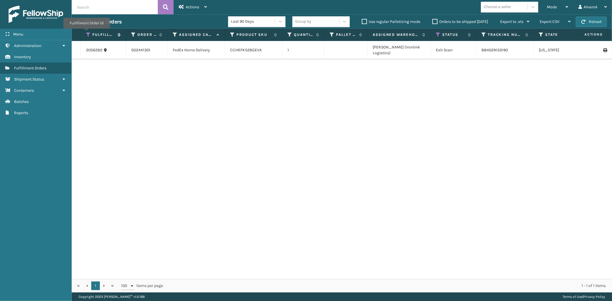
click at [86, 33] on icon at bounding box center [88, 34] width 5 height 5
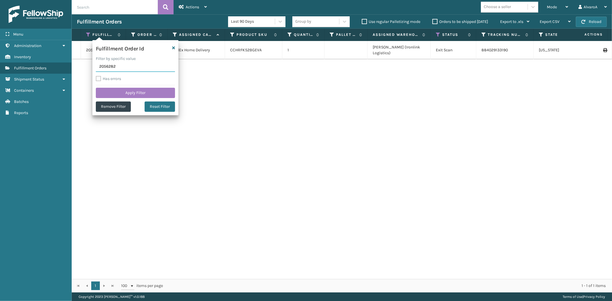
click at [119, 63] on input "2056282" at bounding box center [135, 67] width 79 height 10
type input "2056286"
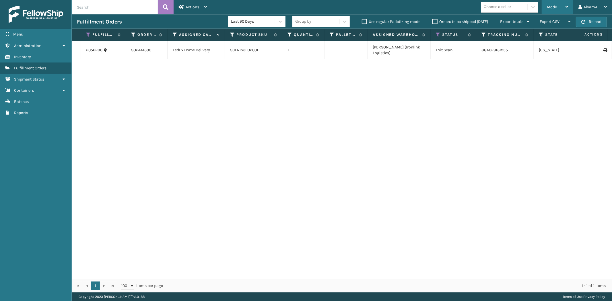
click at [557, 4] on div "Mode" at bounding box center [557, 7] width 21 height 14
drag, startPoint x: 331, startPoint y: 109, endPoint x: 305, endPoint y: 92, distance: 31.1
click at [329, 108] on div "2056286 SO2441300 FedEx Home Delivery SCLRIS3LU2001 1 [PERSON_NAME] (Ironlink L…" at bounding box center [342, 160] width 540 height 238
click at [88, 36] on icon at bounding box center [88, 34] width 5 height 5
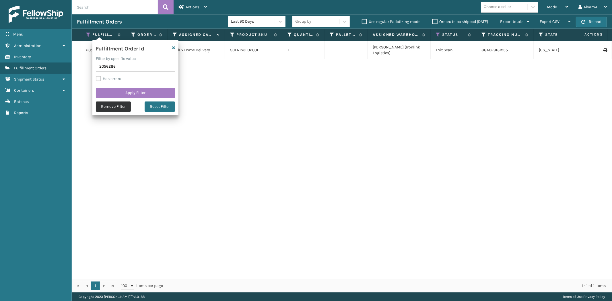
click at [113, 105] on button "Remove Filter" at bounding box center [113, 107] width 35 height 10
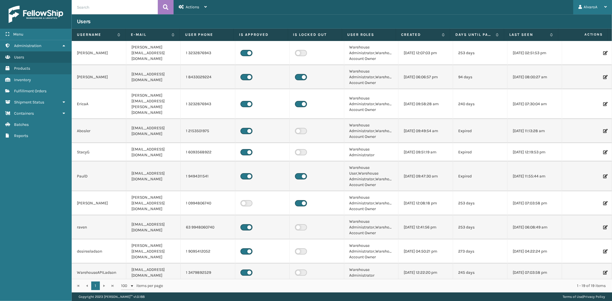
click at [590, 12] on div "AlvaroA" at bounding box center [592, 7] width 28 height 14
click at [553, 24] on li "Log Out" at bounding box center [573, 22] width 77 height 15
